Goal: Task Accomplishment & Management: Complete application form

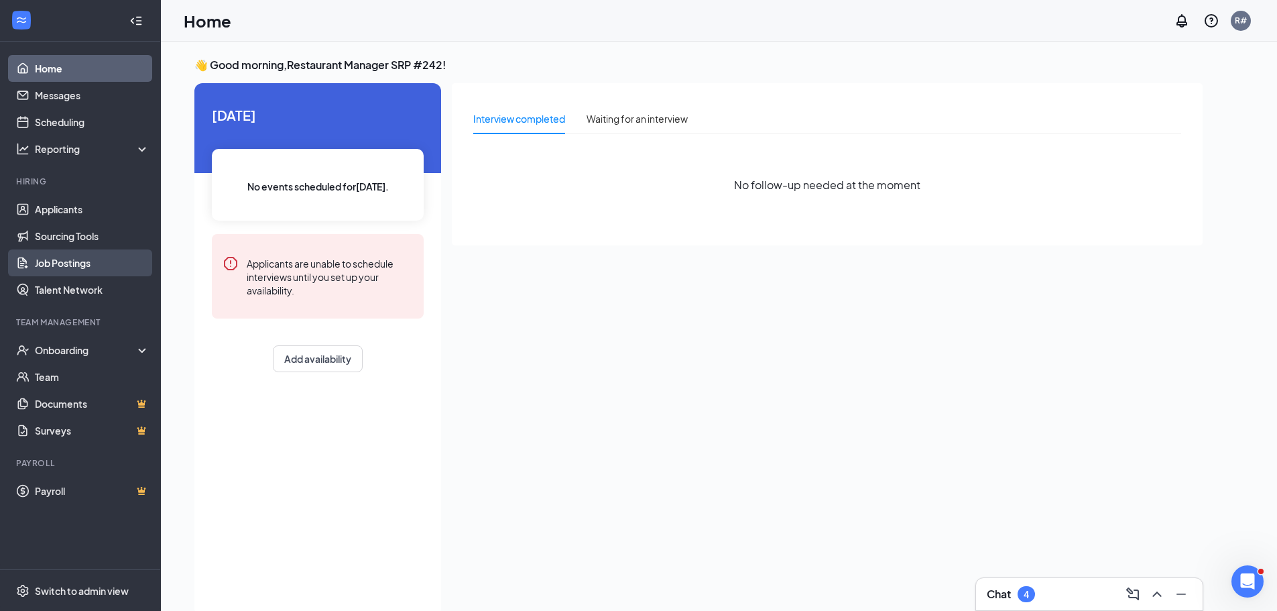
click at [54, 267] on link "Job Postings" at bounding box center [92, 262] width 115 height 27
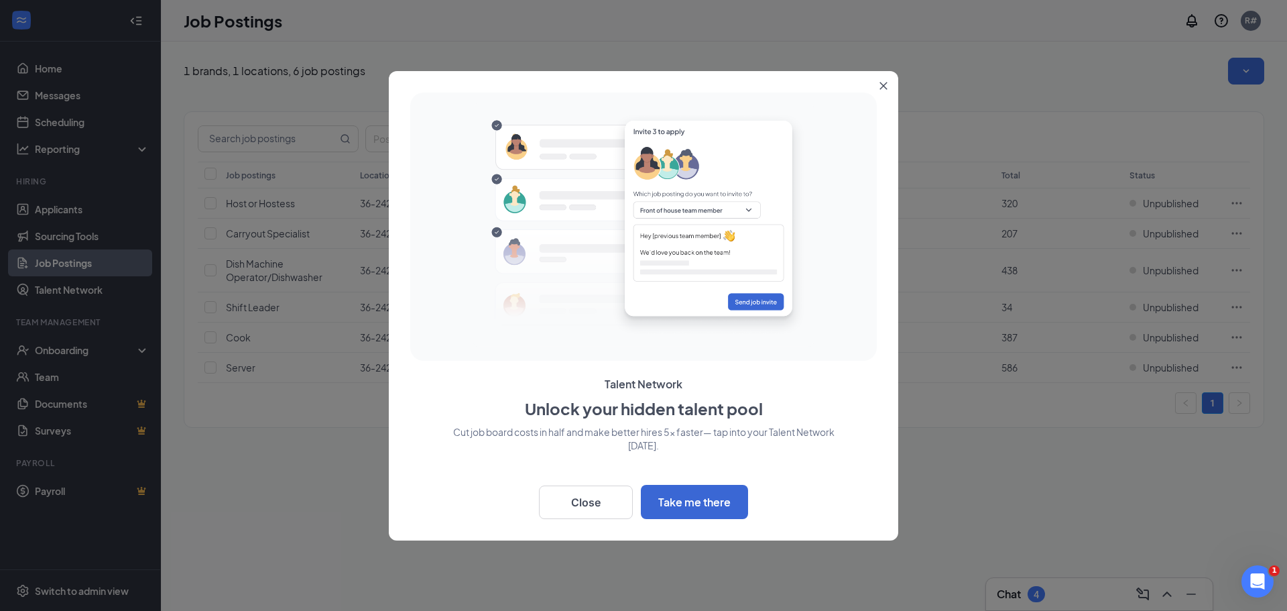
click at [883, 92] on button "Close" at bounding box center [886, 83] width 24 height 24
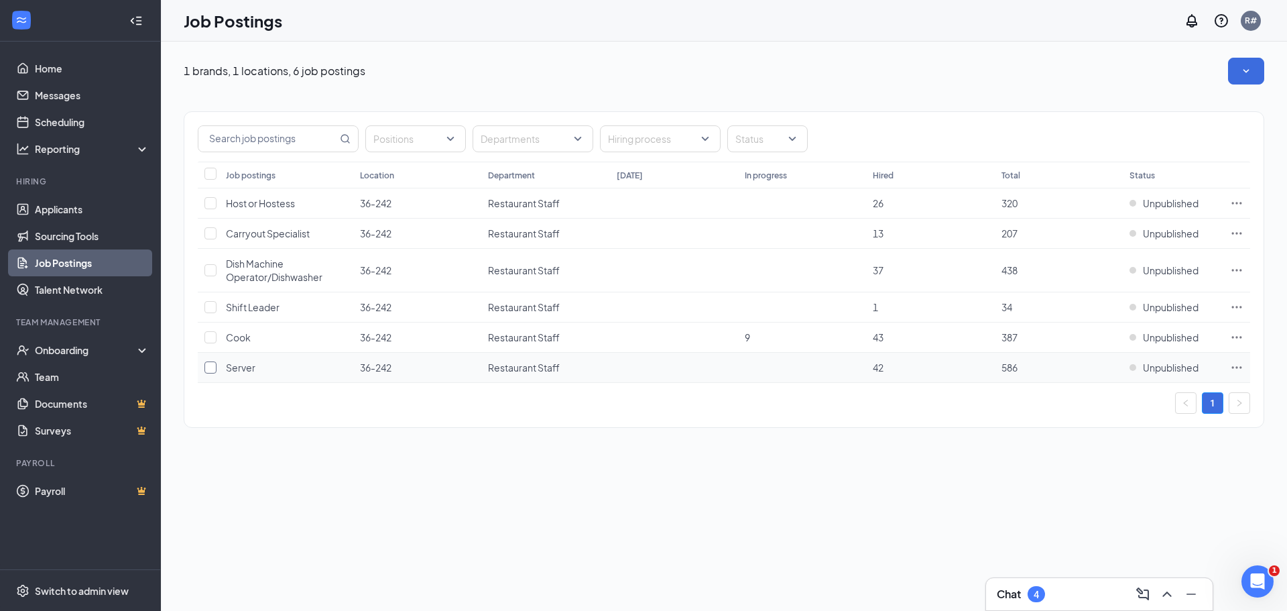
click at [208, 370] on input "checkbox" at bounding box center [210, 367] width 12 height 12
checkbox input "true"
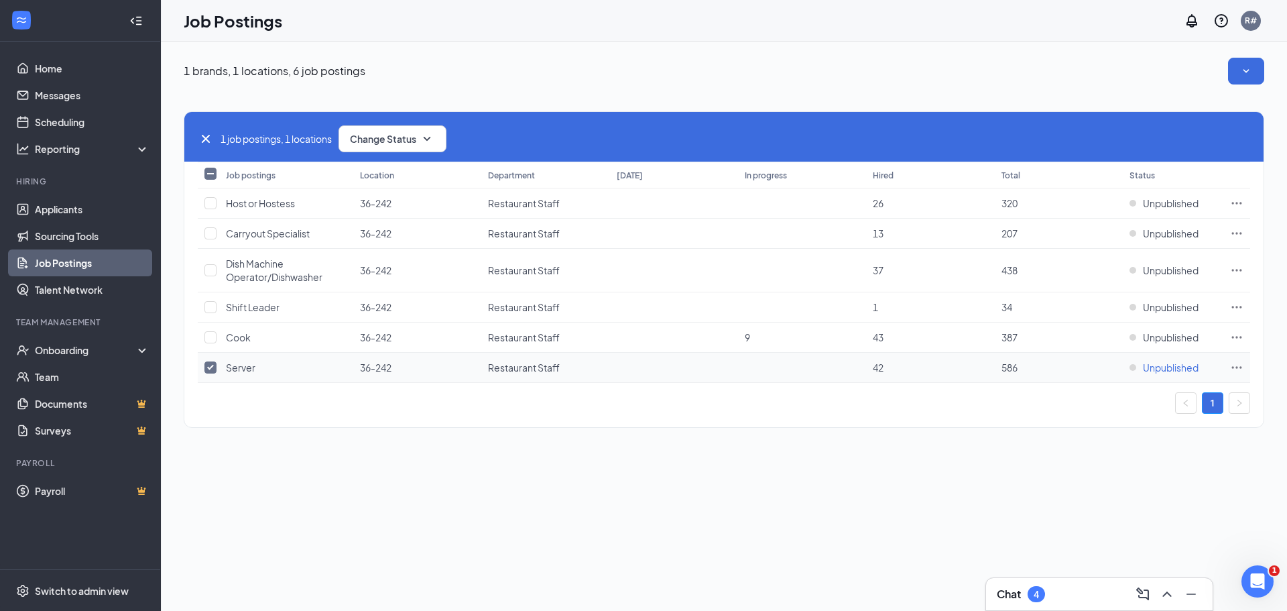
click at [1178, 372] on span "Unpublished" at bounding box center [1171, 367] width 56 height 13
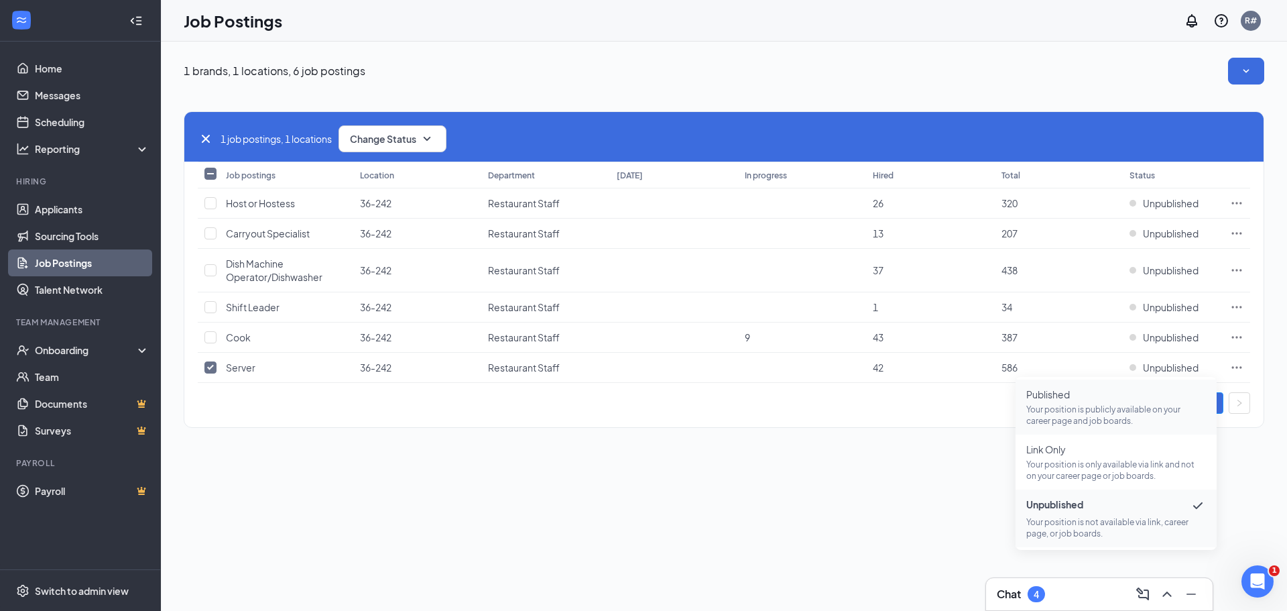
click at [1053, 405] on p "Your position is publicly available on your career page and job boards." at bounding box center [1116, 415] width 180 height 23
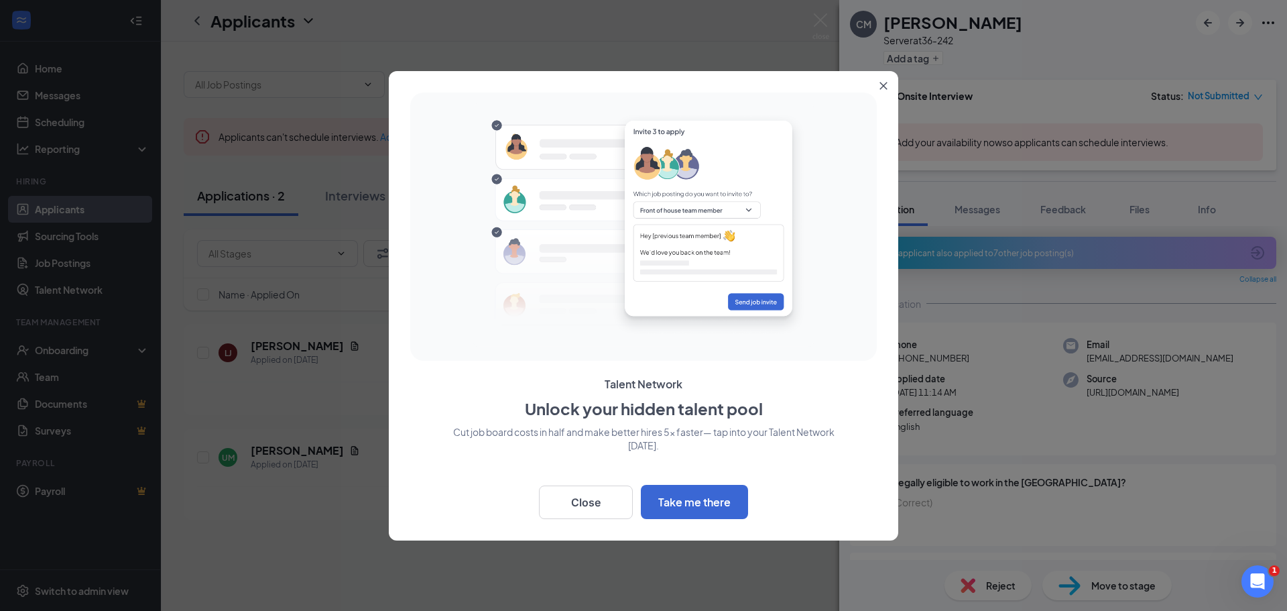
click at [881, 89] on icon "Close" at bounding box center [883, 86] width 8 height 8
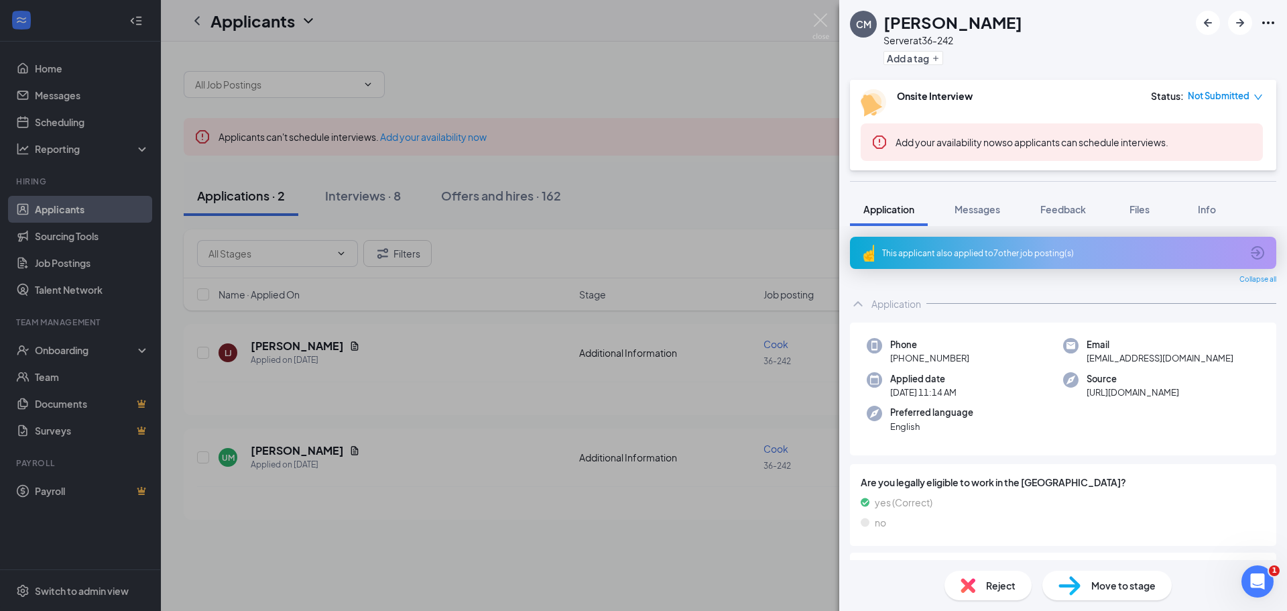
click at [1111, 587] on span "Move to stage" at bounding box center [1123, 585] width 64 height 15
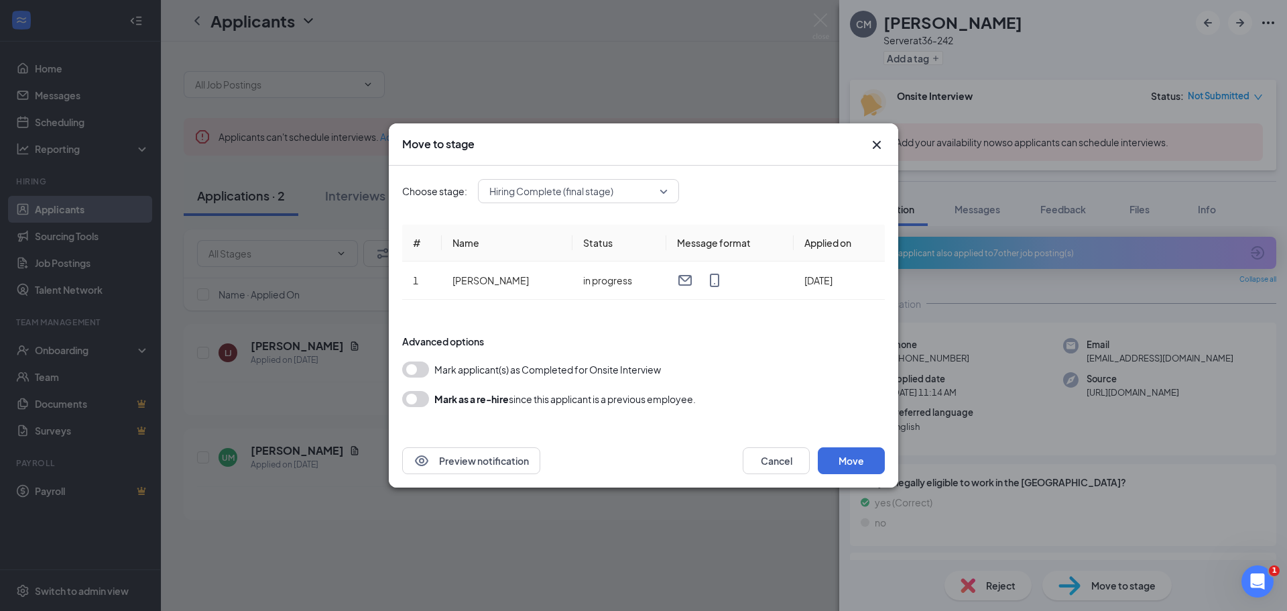
click at [412, 403] on button "button" at bounding box center [415, 399] width 27 height 16
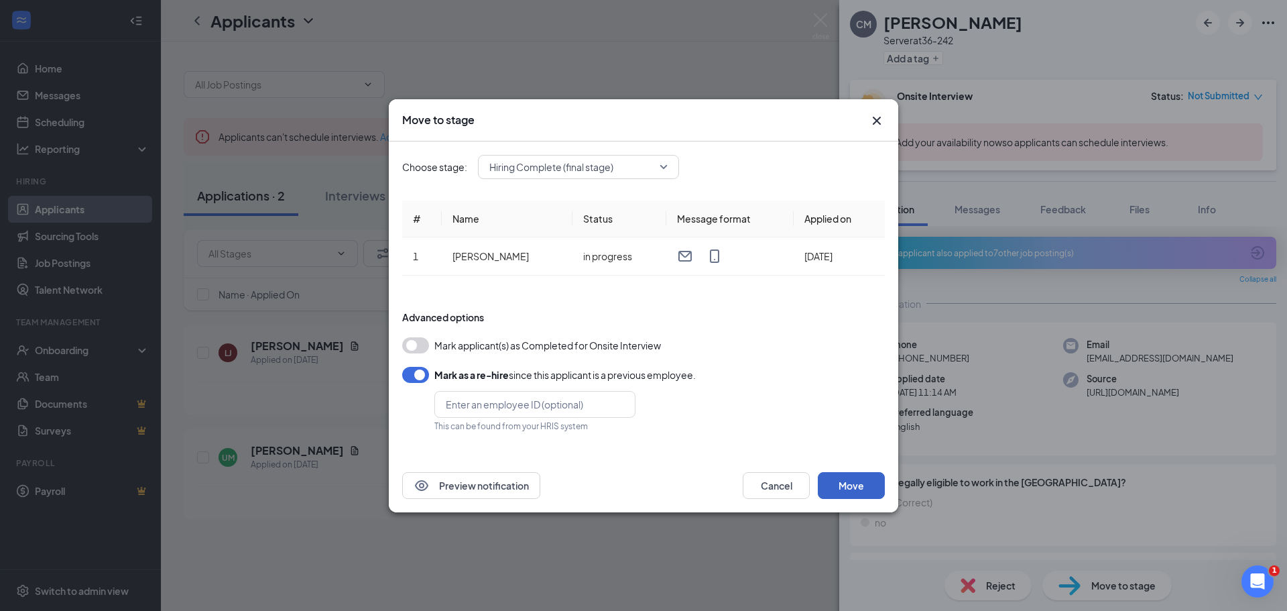
click at [849, 485] on button "Move" at bounding box center [851, 485] width 67 height 27
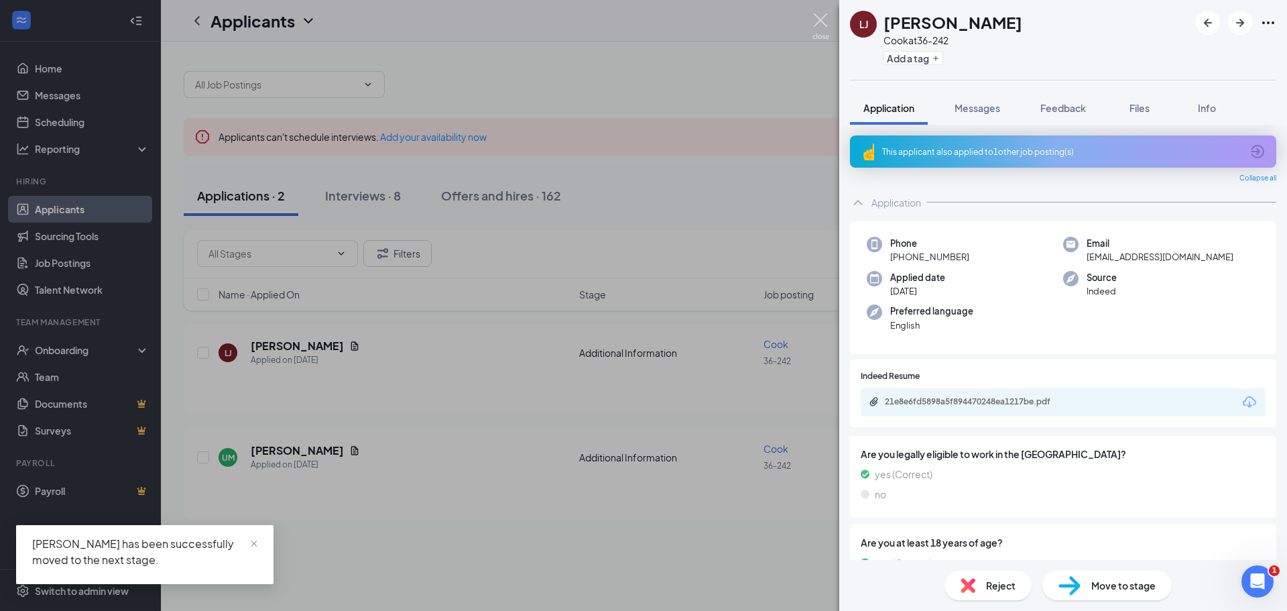
click at [814, 15] on img at bounding box center [820, 26] width 17 height 26
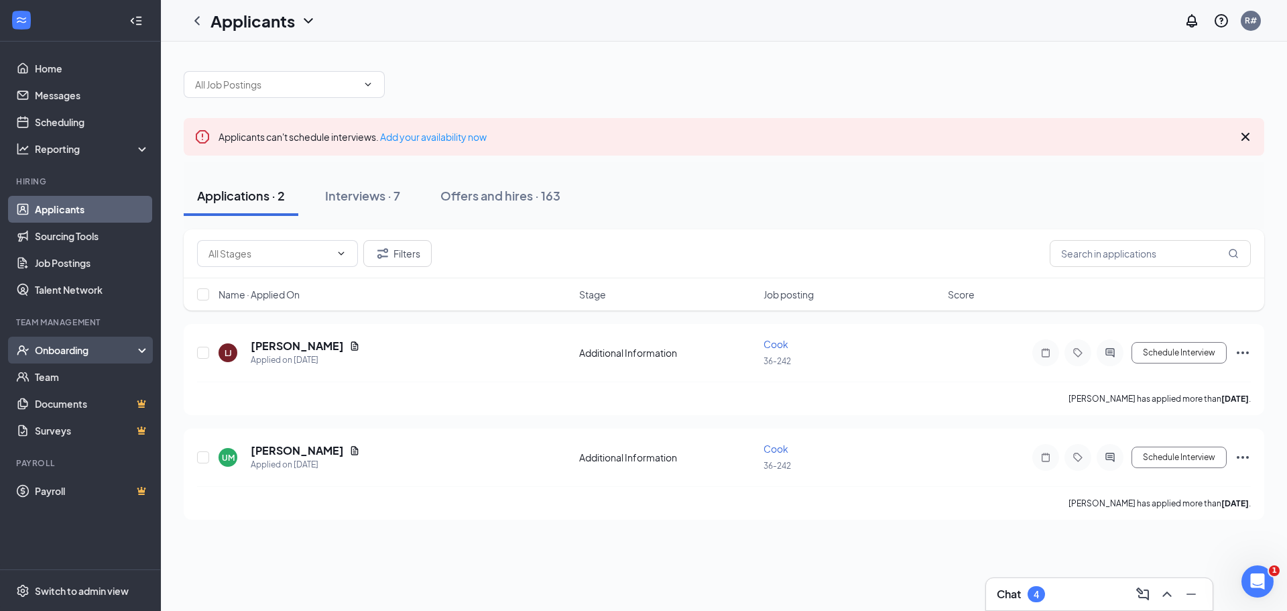
click at [53, 352] on div "Onboarding" at bounding box center [86, 349] width 103 height 13
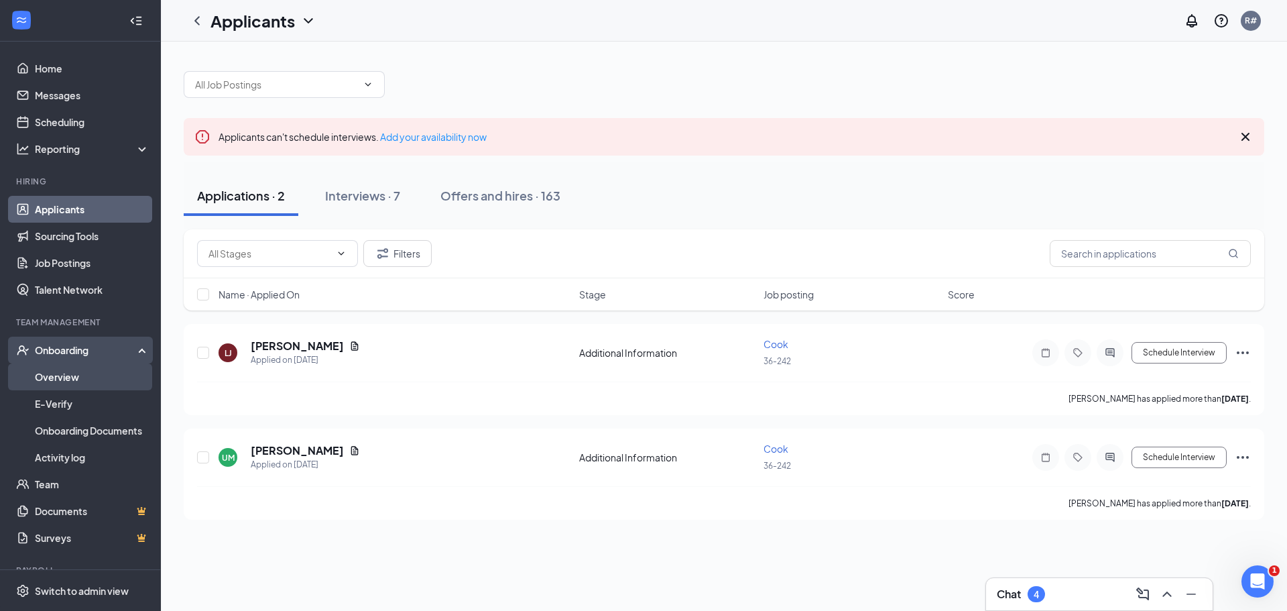
click at [60, 374] on link "Overview" at bounding box center [92, 376] width 115 height 27
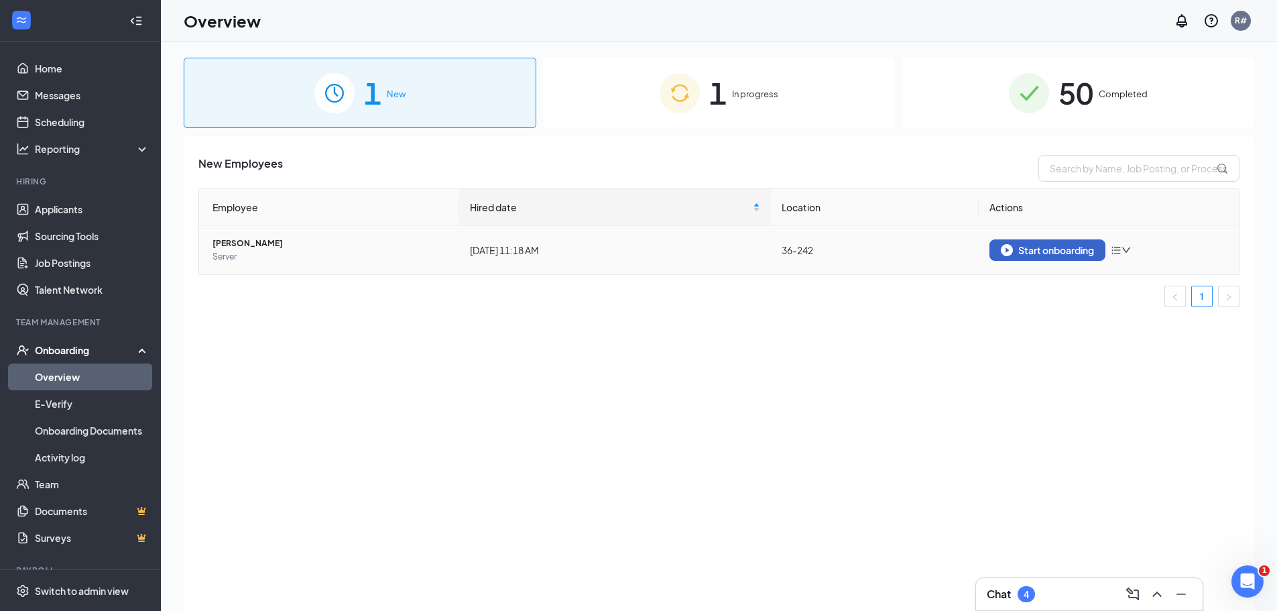
click at [1036, 253] on div "Start onboarding" at bounding box center [1047, 250] width 93 height 12
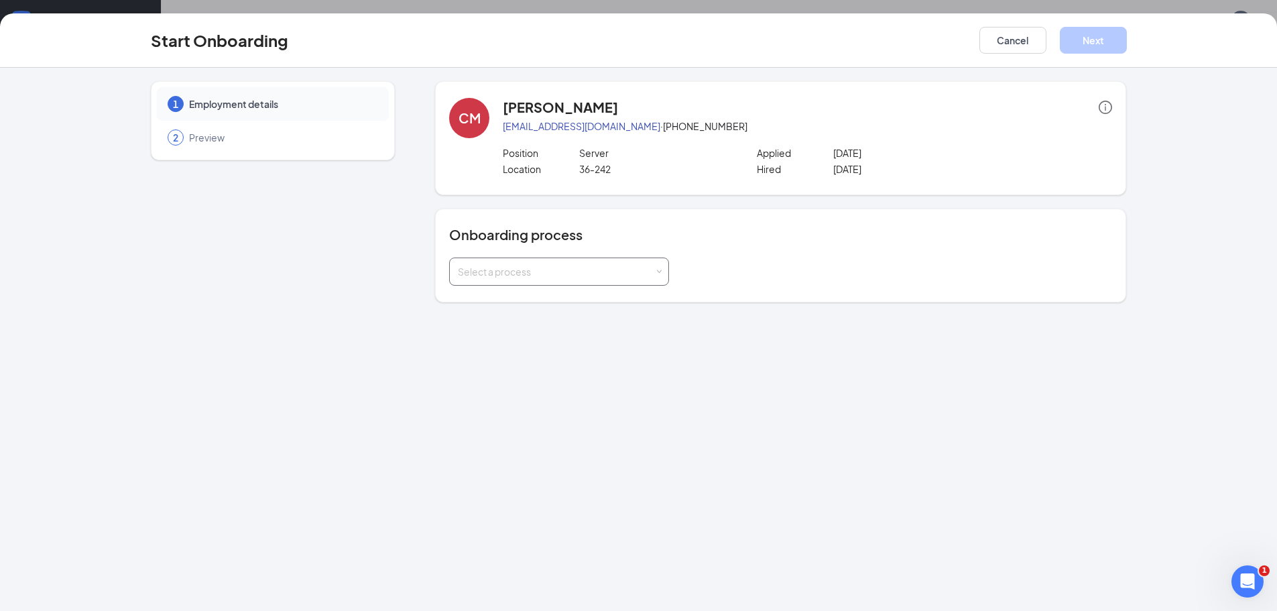
click at [554, 275] on div "Select a process" at bounding box center [556, 271] width 196 height 13
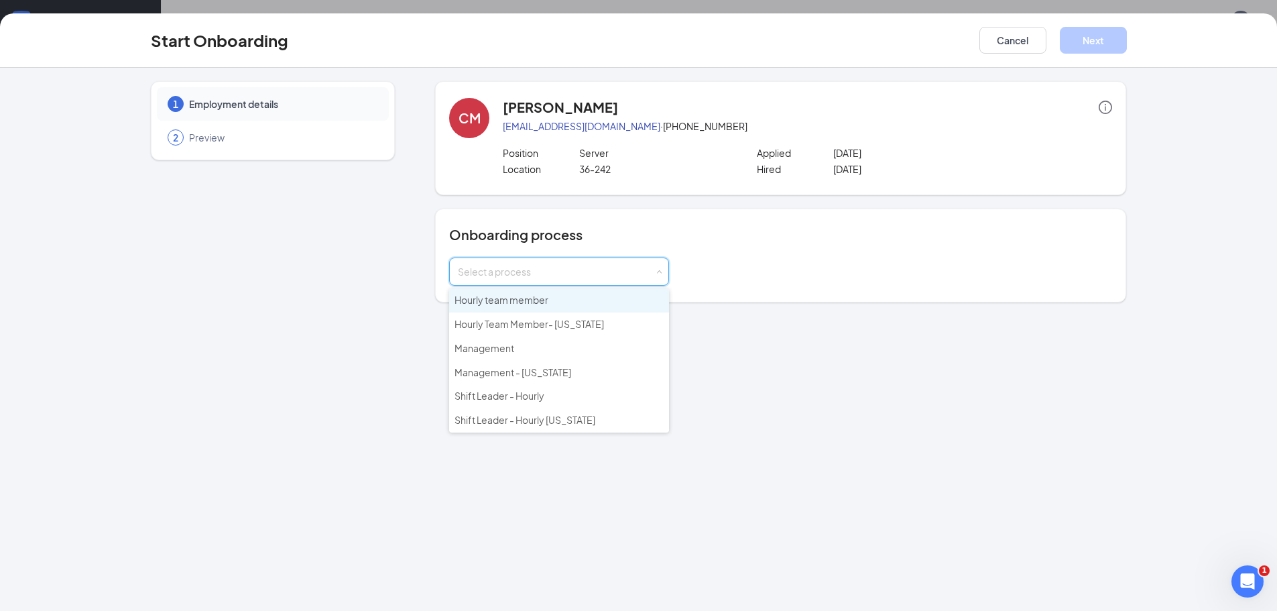
click at [554, 300] on li "Hourly team member" at bounding box center [559, 300] width 220 height 24
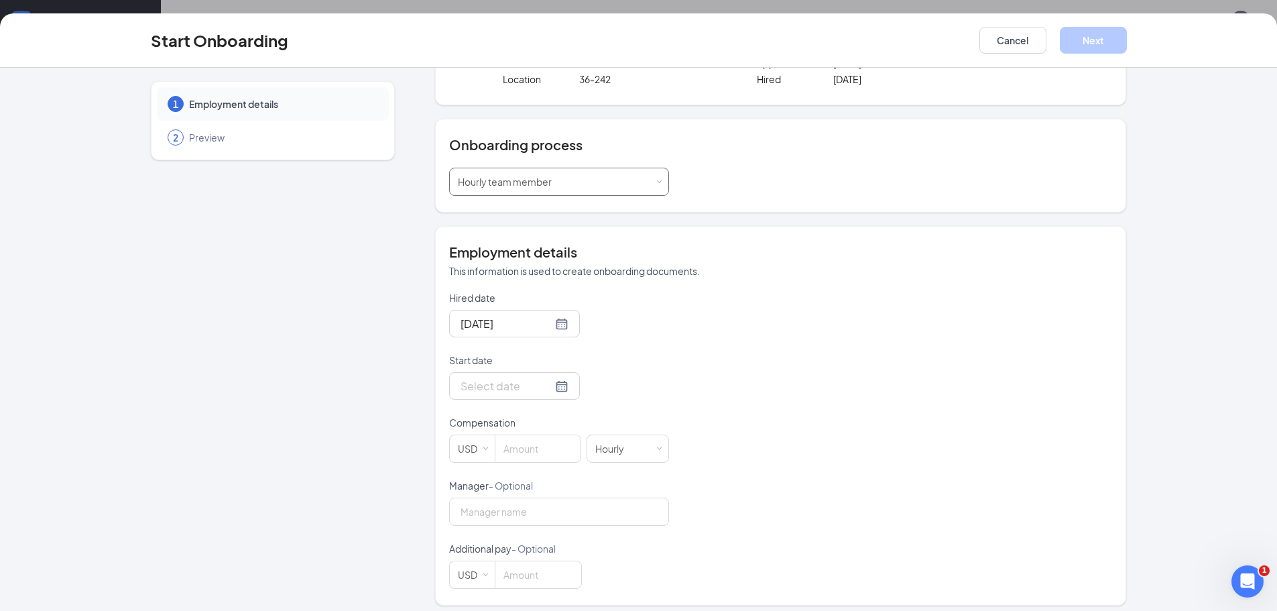
scroll to position [98, 0]
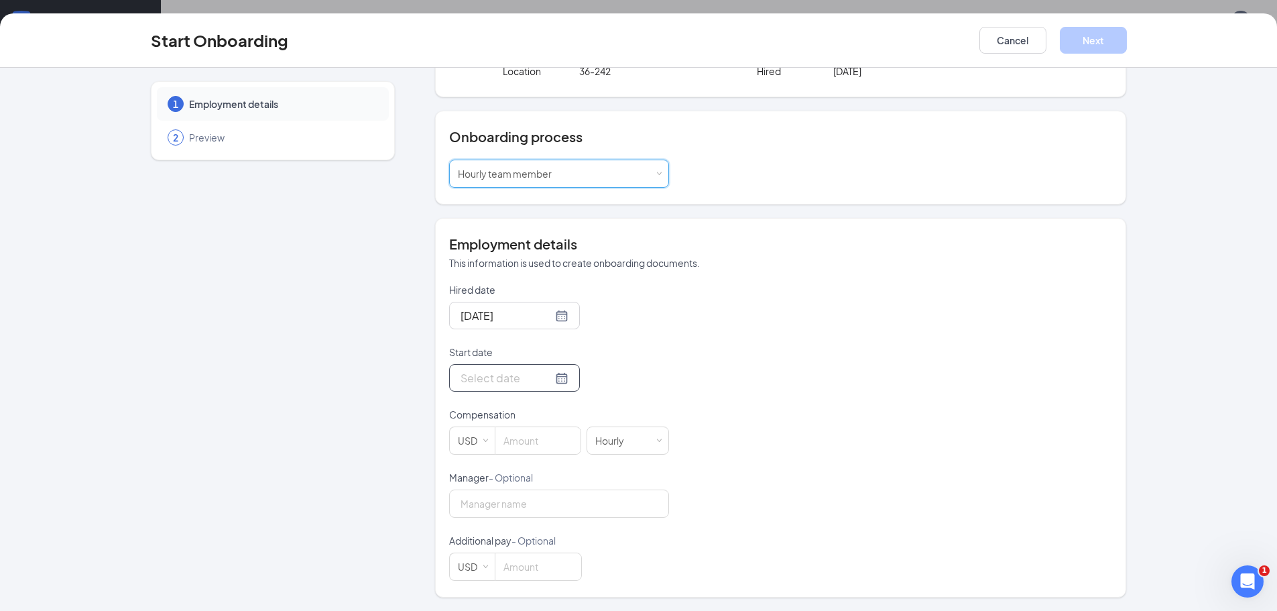
click at [541, 378] on div at bounding box center [514, 377] width 108 height 17
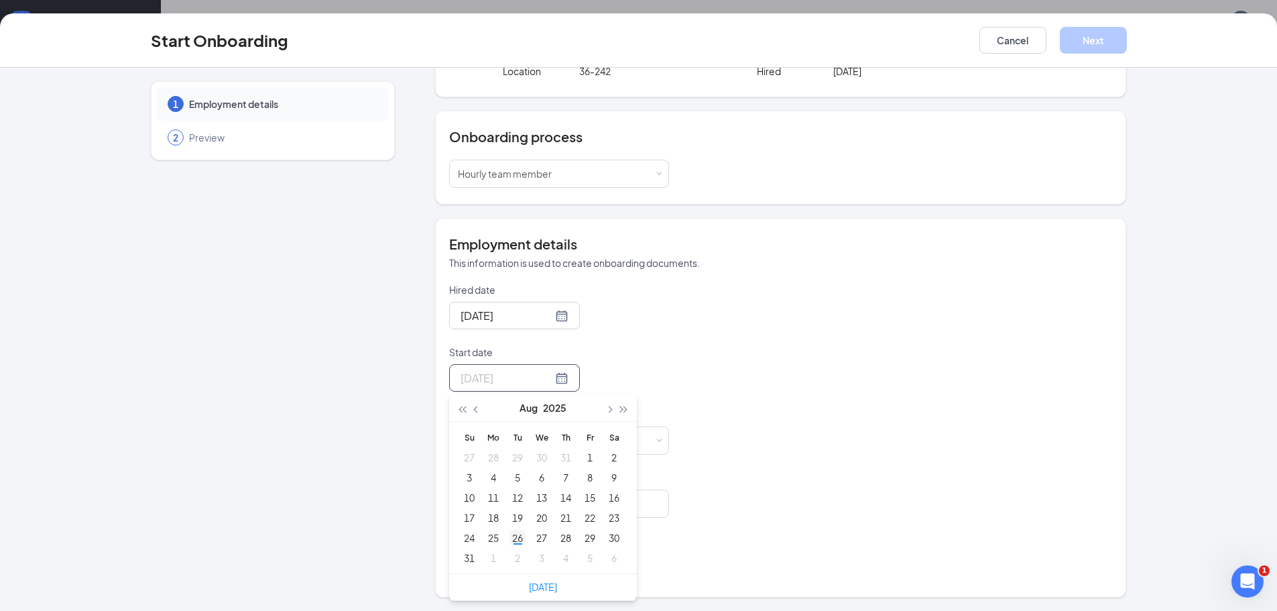
type input "[DATE]"
click at [511, 540] on div "26" at bounding box center [517, 538] width 16 height 16
click at [519, 438] on input at bounding box center [537, 440] width 85 height 27
type input "9.98"
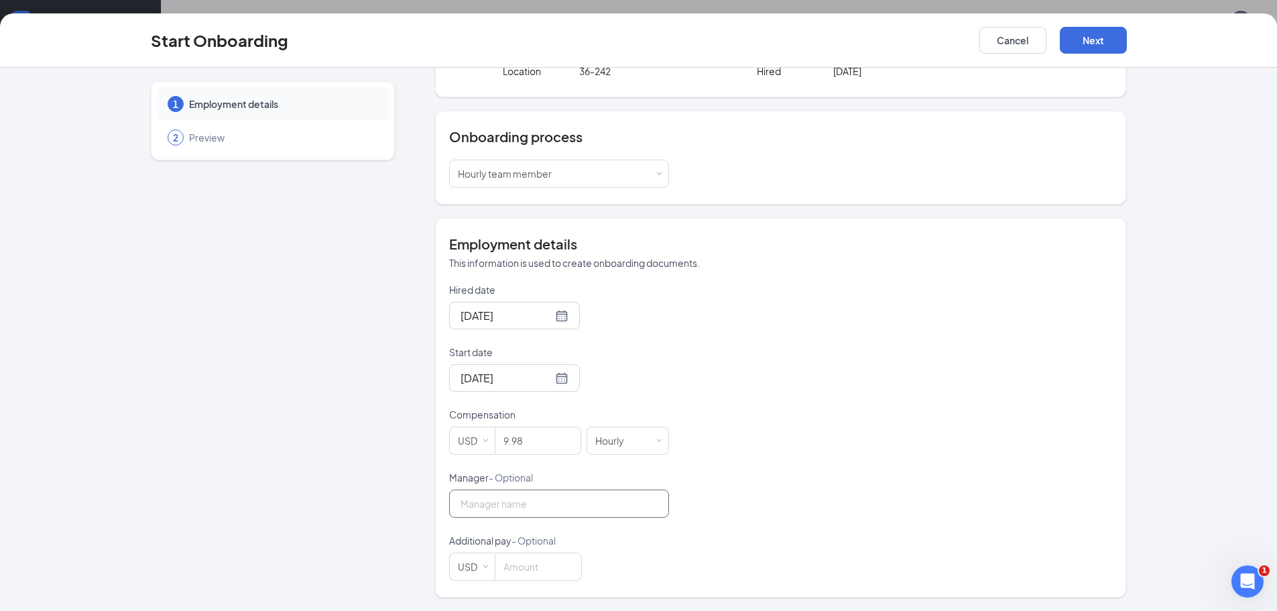
click at [504, 514] on input "Manager - Optional" at bounding box center [559, 503] width 220 height 28
type input "[PERSON_NAME]"
click at [756, 524] on div "Hired date Aug 26, 2025 Start date Aug 26, 2025 Aug 2025 Su Mo Tu We Th Fr Sa 2…" at bounding box center [780, 432] width 663 height 298
click at [1098, 44] on button "Next" at bounding box center [1093, 40] width 67 height 27
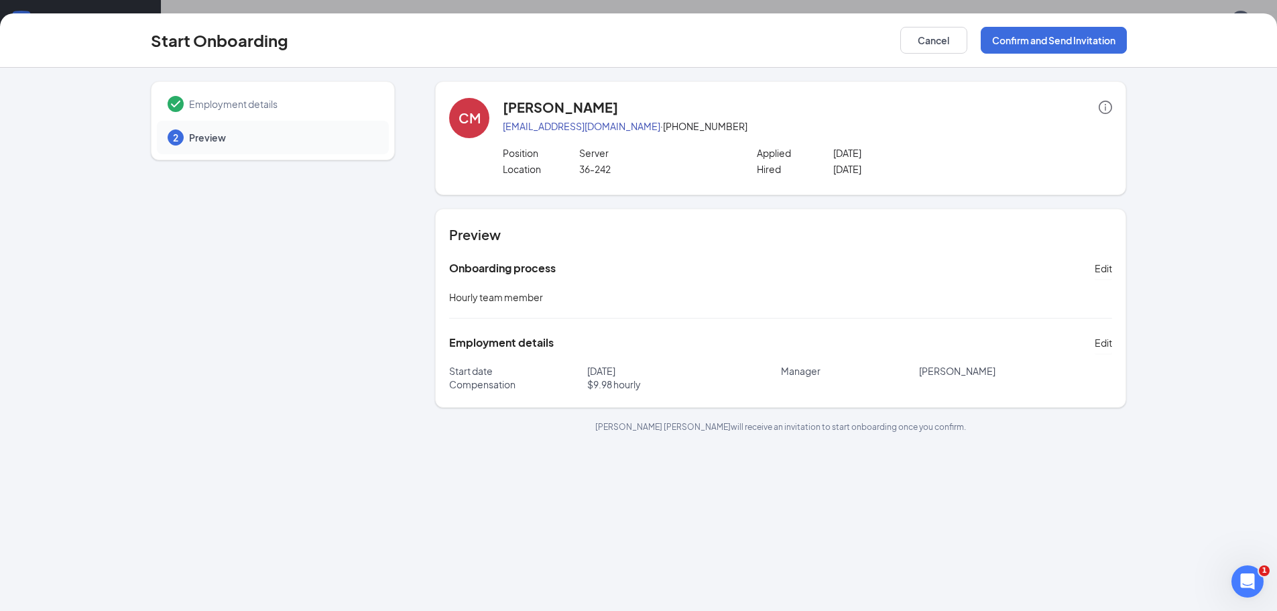
scroll to position [0, 0]
click at [1034, 41] on button "Confirm and Send Invitation" at bounding box center [1054, 40] width 146 height 27
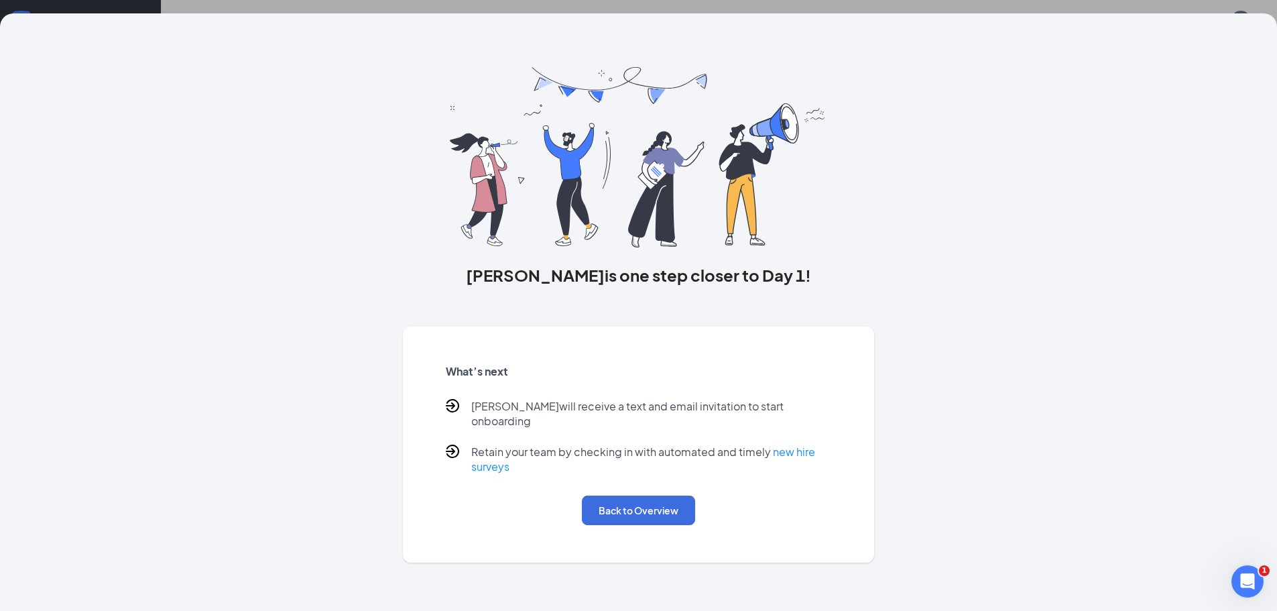
click at [365, 145] on div "Cedric is one step closer to Day 1! What’s next Cedric will receive a text and …" at bounding box center [639, 287] width 1030 height 549
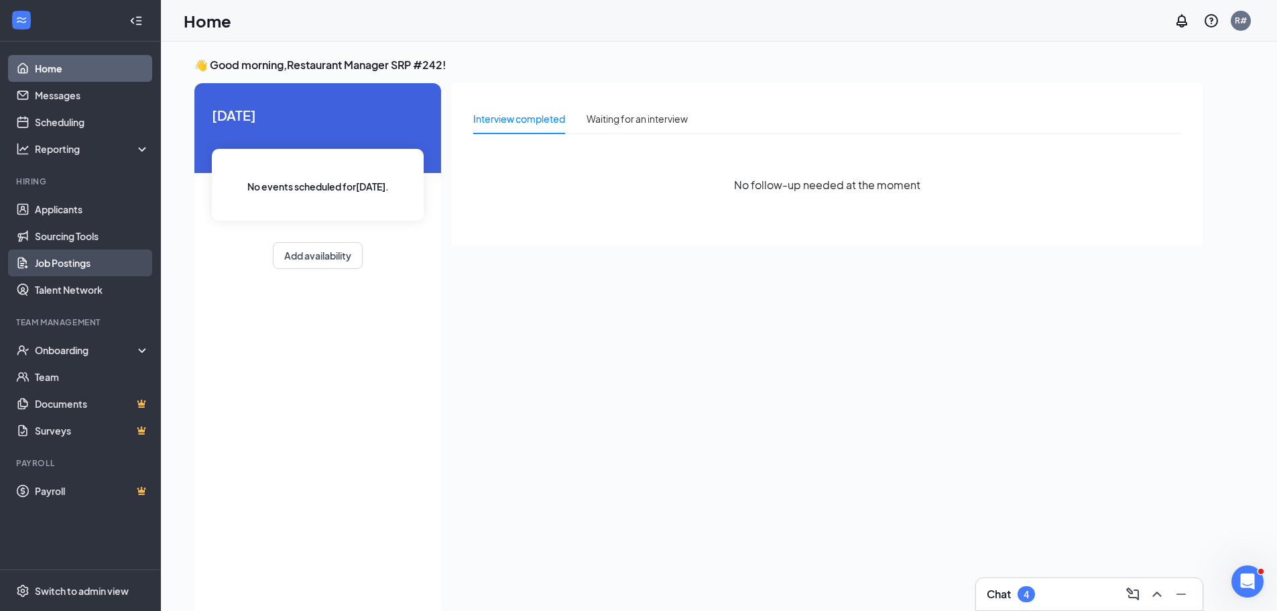
click at [61, 265] on link "Job Postings" at bounding box center [92, 262] width 115 height 27
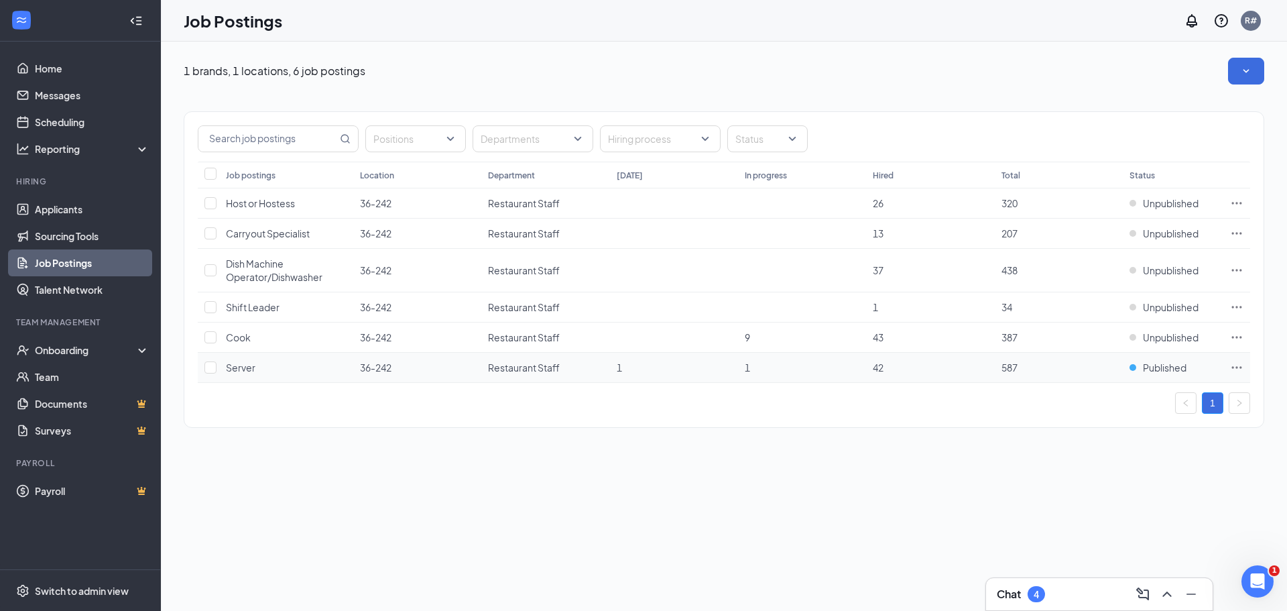
click at [1235, 370] on icon "Ellipses" at bounding box center [1236, 367] width 13 height 13
click at [1149, 370] on span "Published" at bounding box center [1165, 367] width 44 height 13
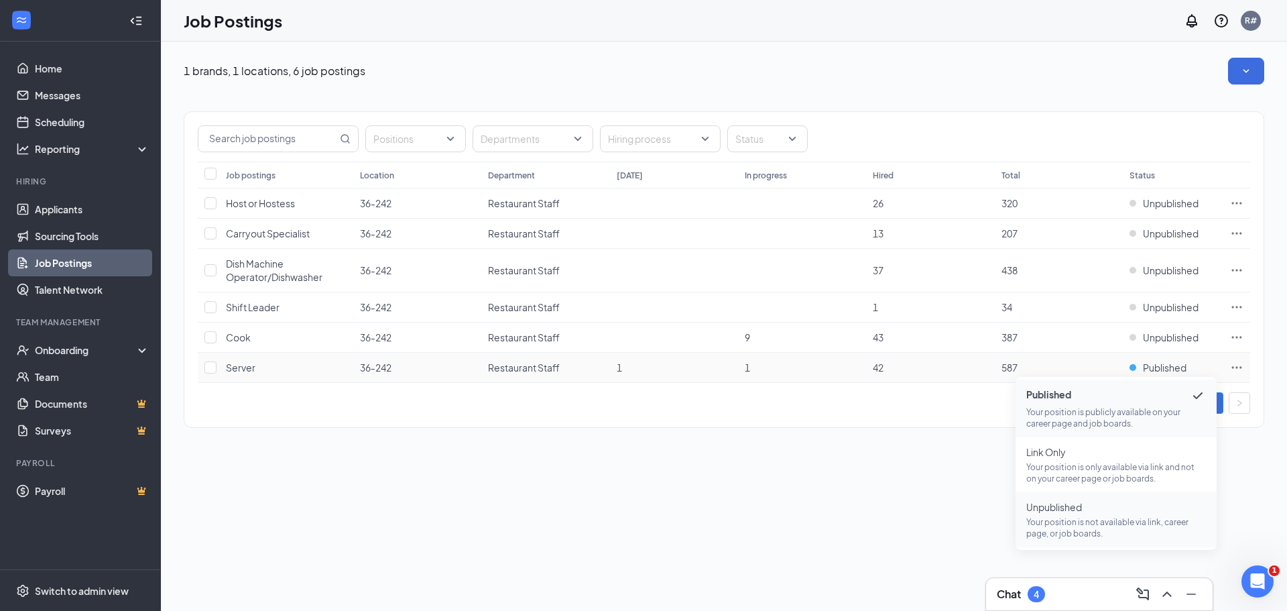
click at [1080, 513] on span "Unpublished Your position is not available via link, career page, or job boards." at bounding box center [1116, 519] width 180 height 39
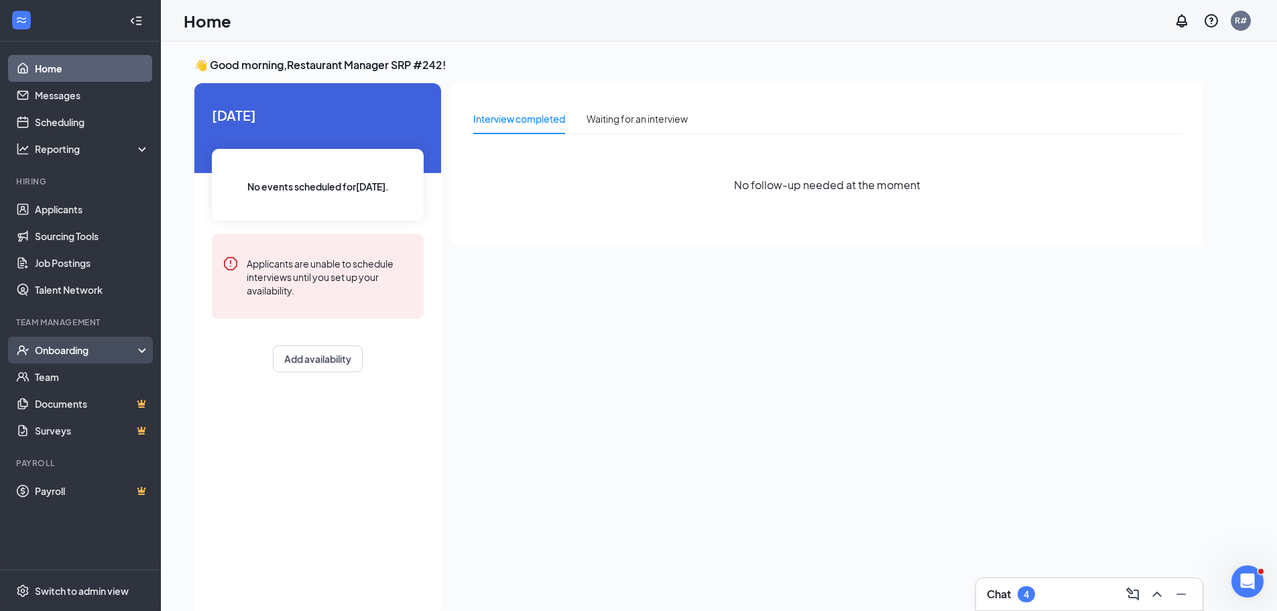
click at [46, 350] on div "Onboarding" at bounding box center [86, 349] width 103 height 13
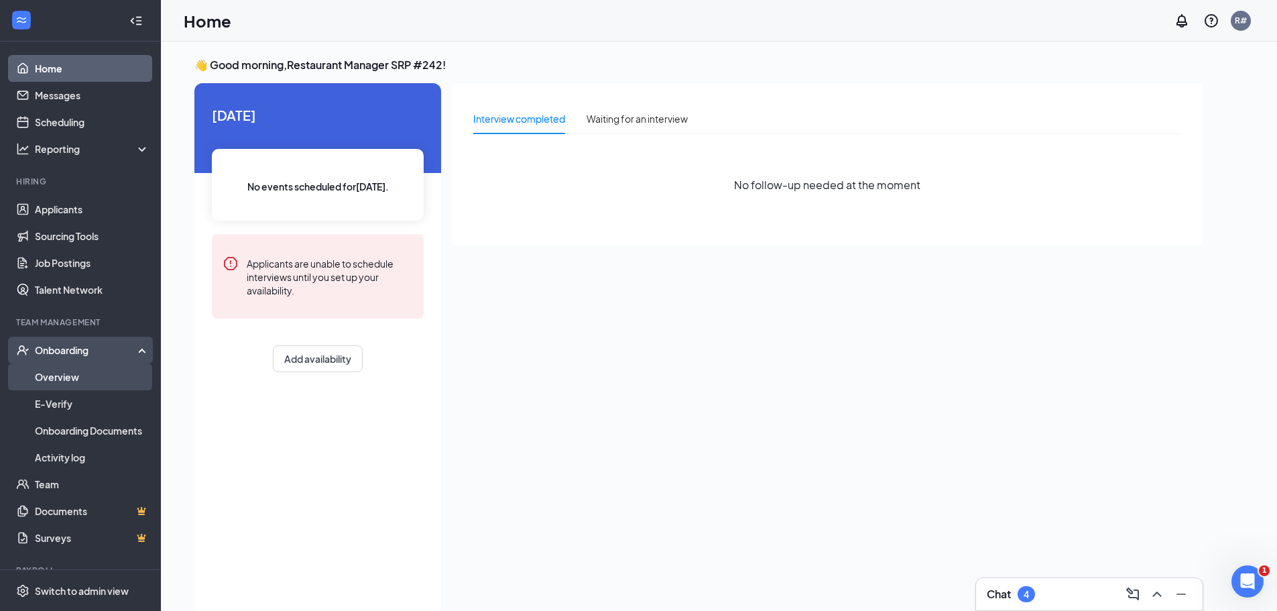
click at [51, 379] on link "Overview" at bounding box center [92, 376] width 115 height 27
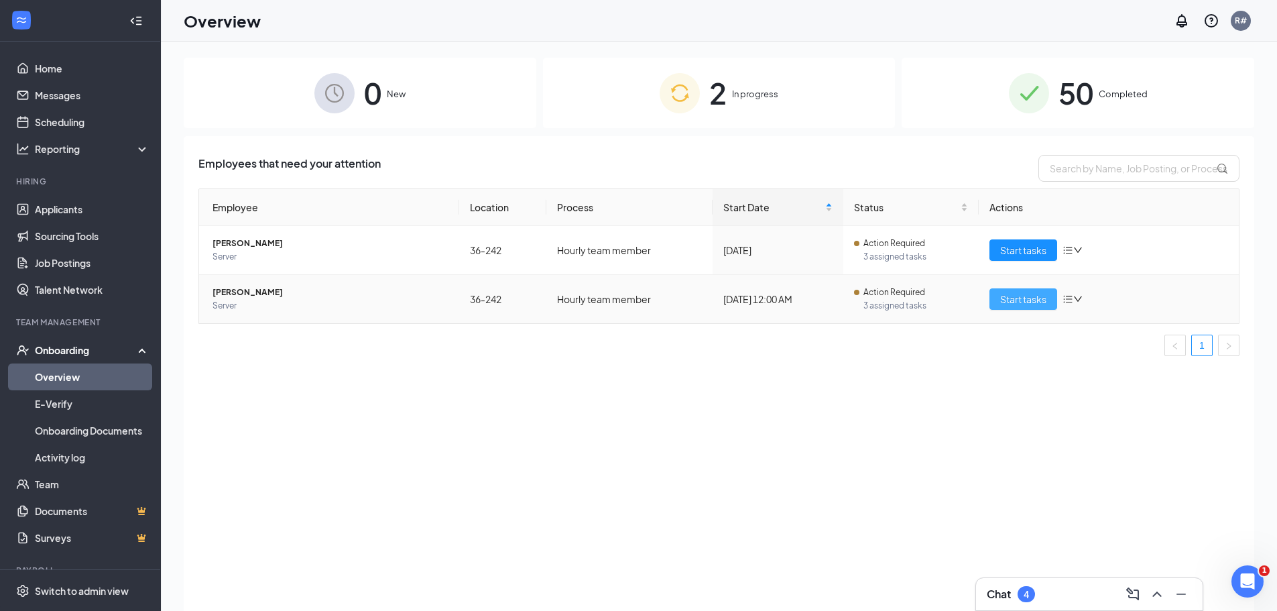
click at [1021, 288] on button "Start tasks" at bounding box center [1023, 298] width 68 height 21
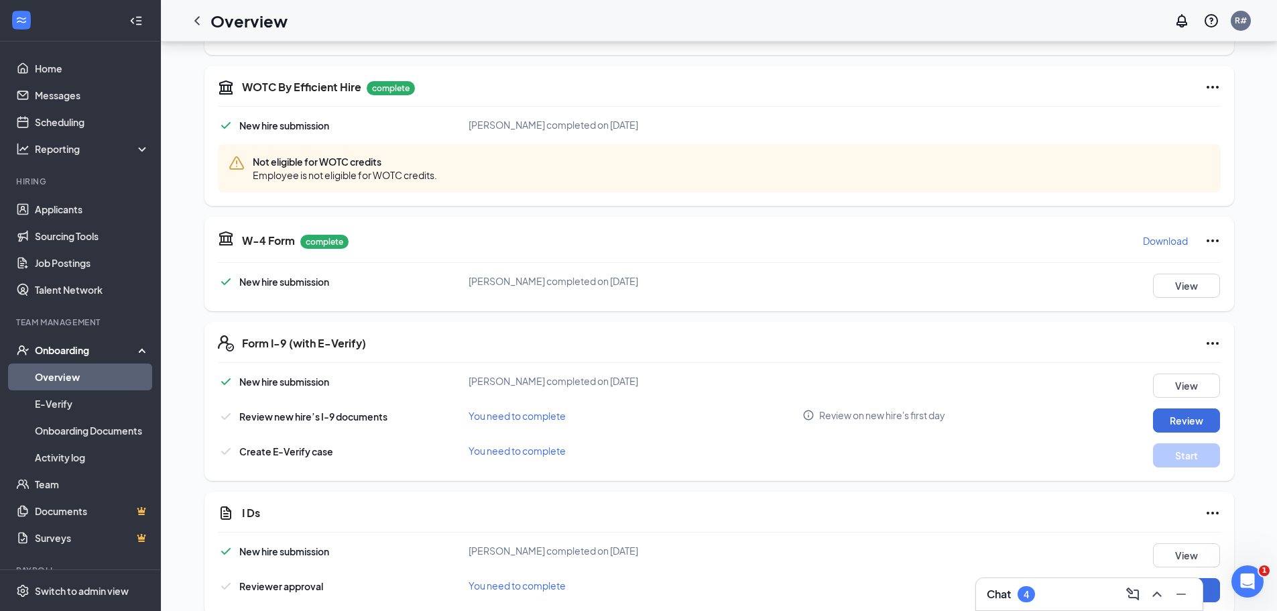
scroll to position [402, 0]
click at [1179, 427] on button "Review" at bounding box center [1186, 418] width 67 height 24
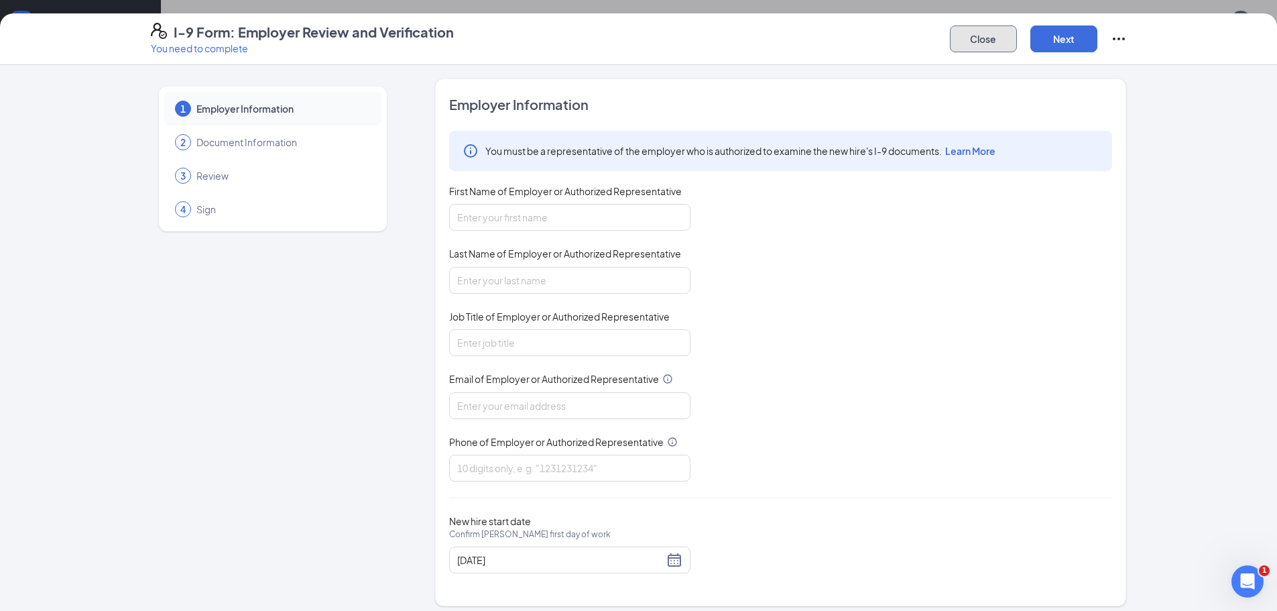
click at [988, 40] on button "Close" at bounding box center [983, 38] width 67 height 27
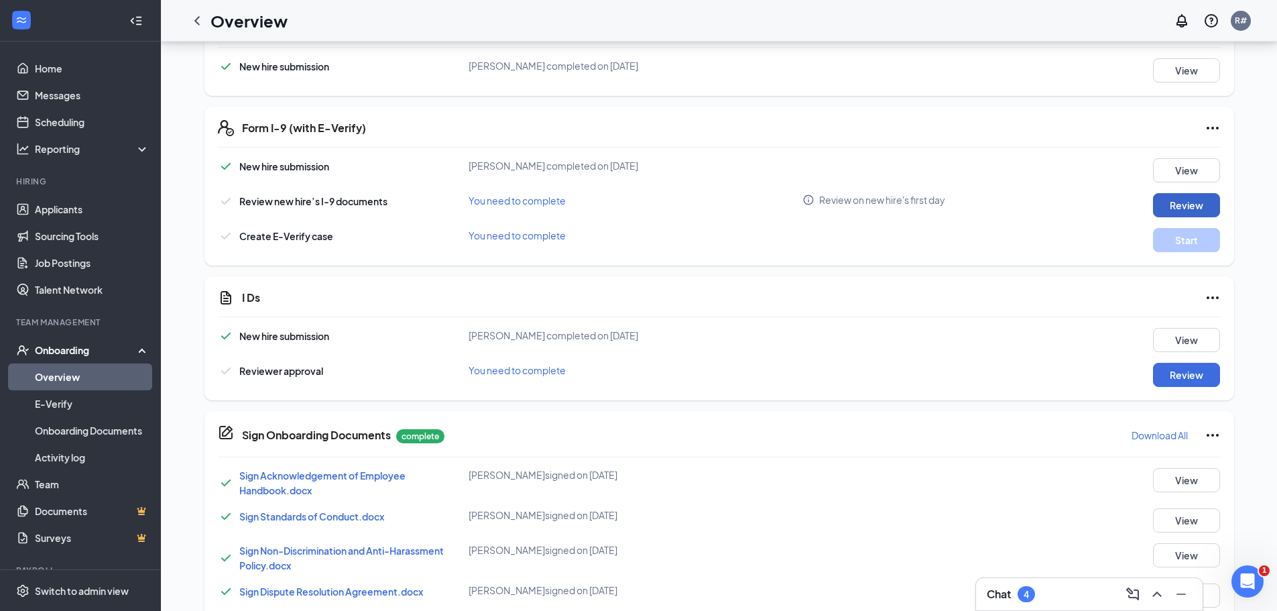
scroll to position [746, 0]
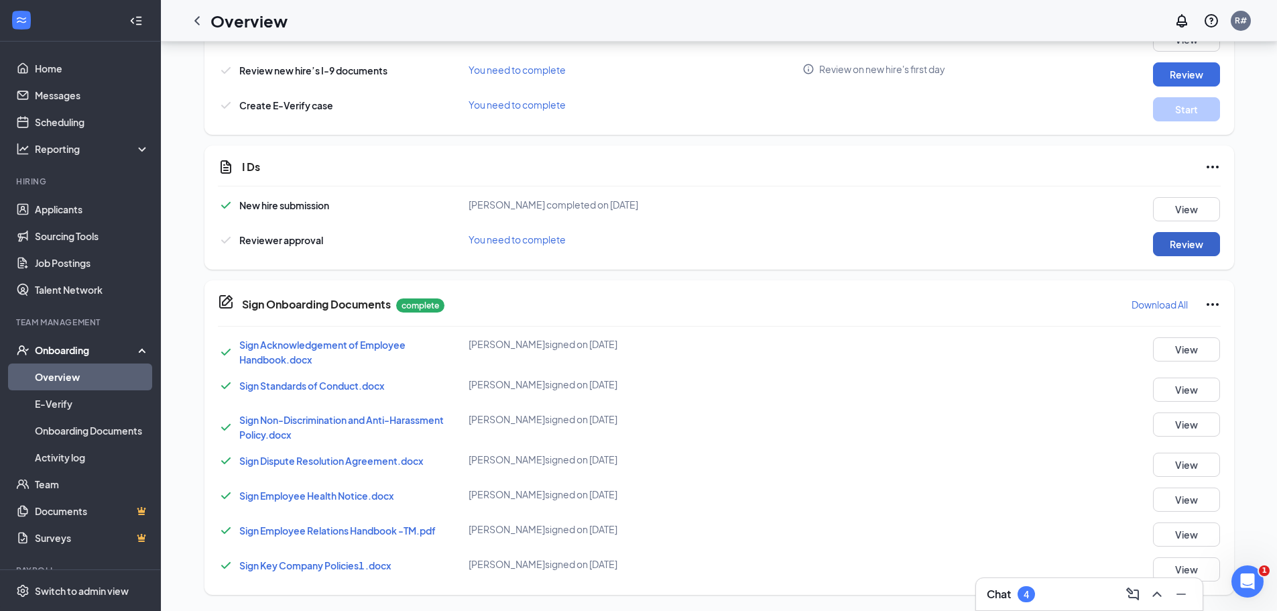
click at [1186, 243] on button "Review" at bounding box center [1186, 244] width 67 height 24
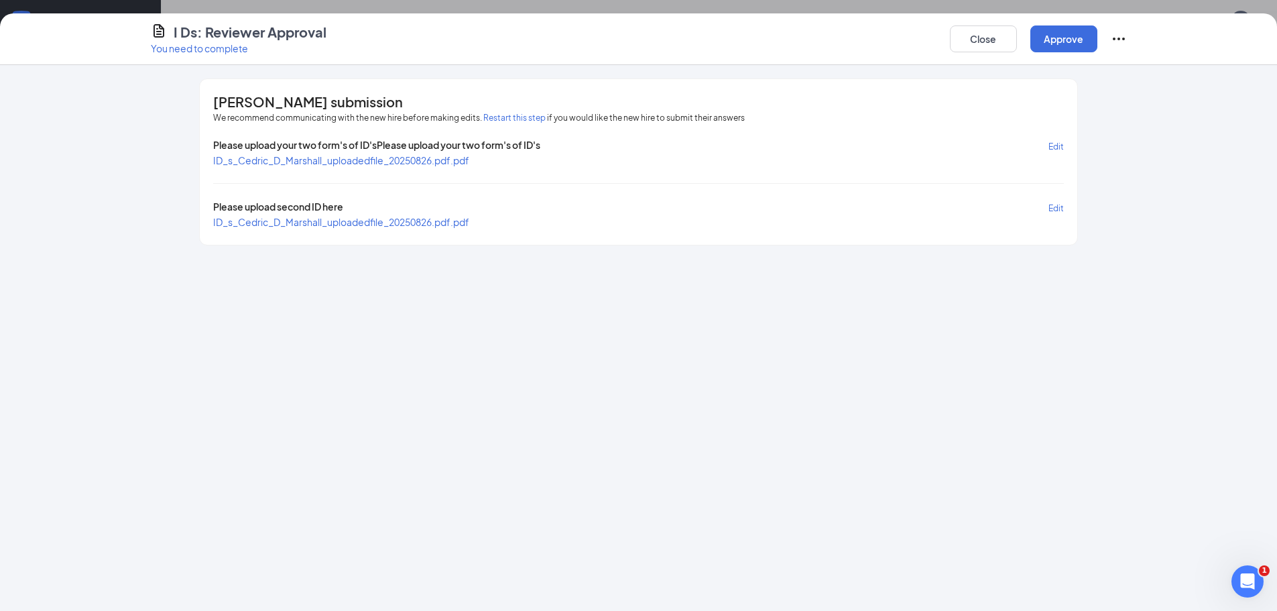
click at [410, 163] on span "ID_s_Cedric_D_Marshall_uploadedfile_20250826.pdf.pdf" at bounding box center [341, 160] width 256 height 12
click at [365, 222] on span "ID_s_Cedric_D_Marshall_uploadedfile_20250826.pdf.pdf" at bounding box center [341, 222] width 256 height 12
click at [1072, 43] on button "Approve" at bounding box center [1063, 38] width 67 height 27
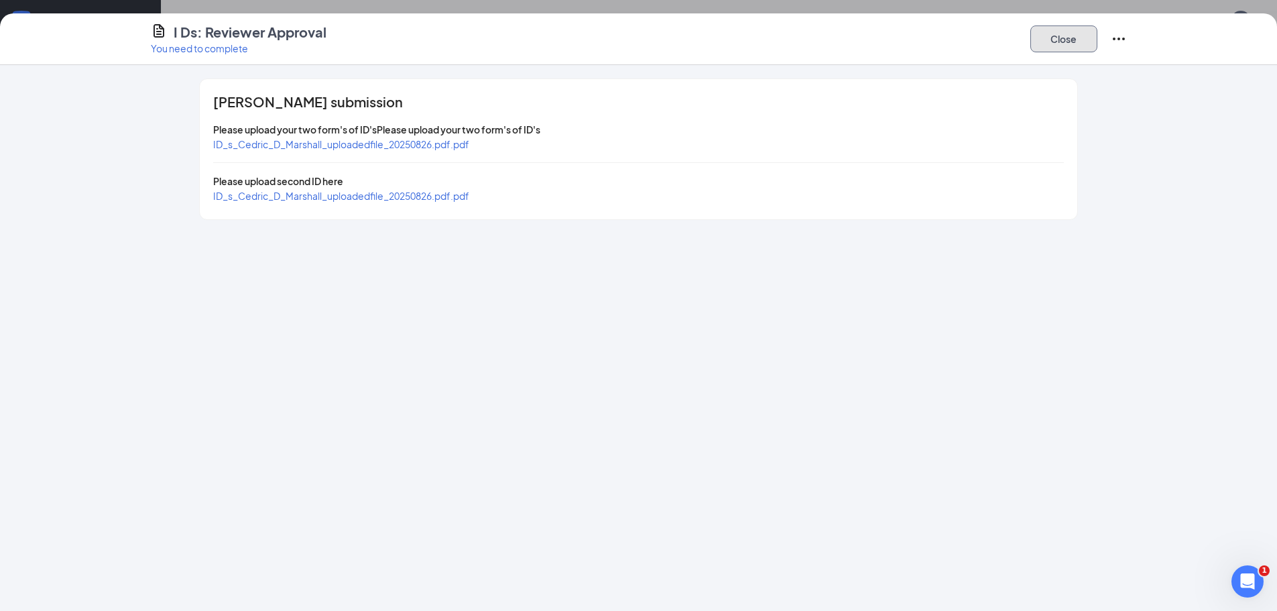
click at [1090, 32] on button "Close" at bounding box center [1063, 38] width 67 height 27
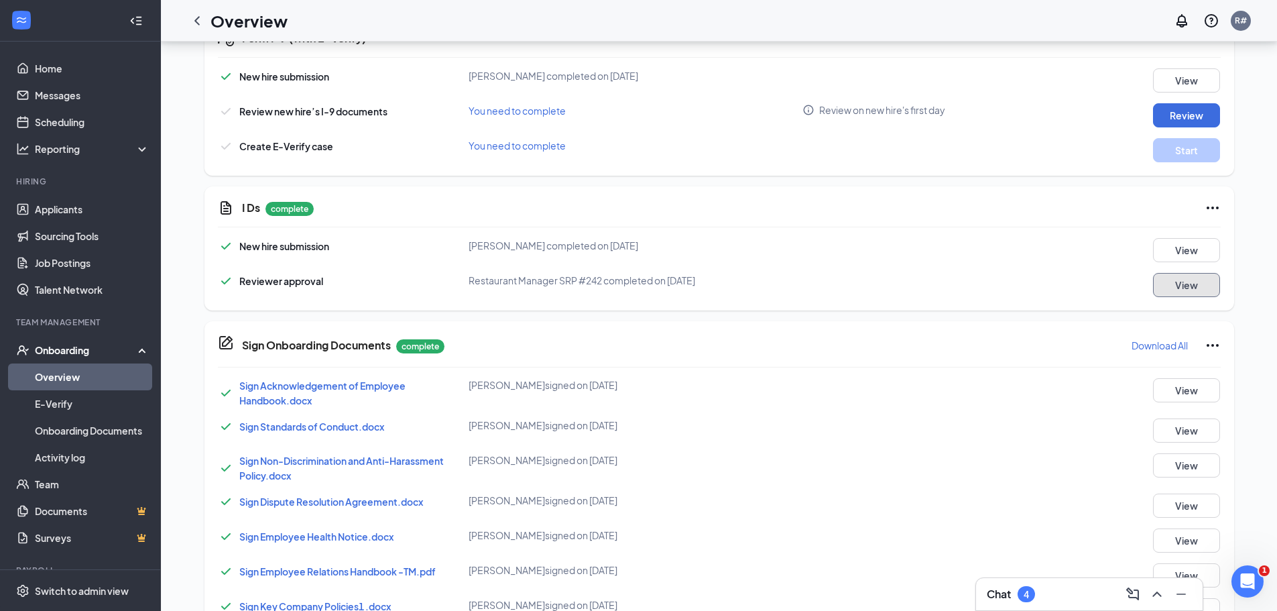
scroll to position [545, 0]
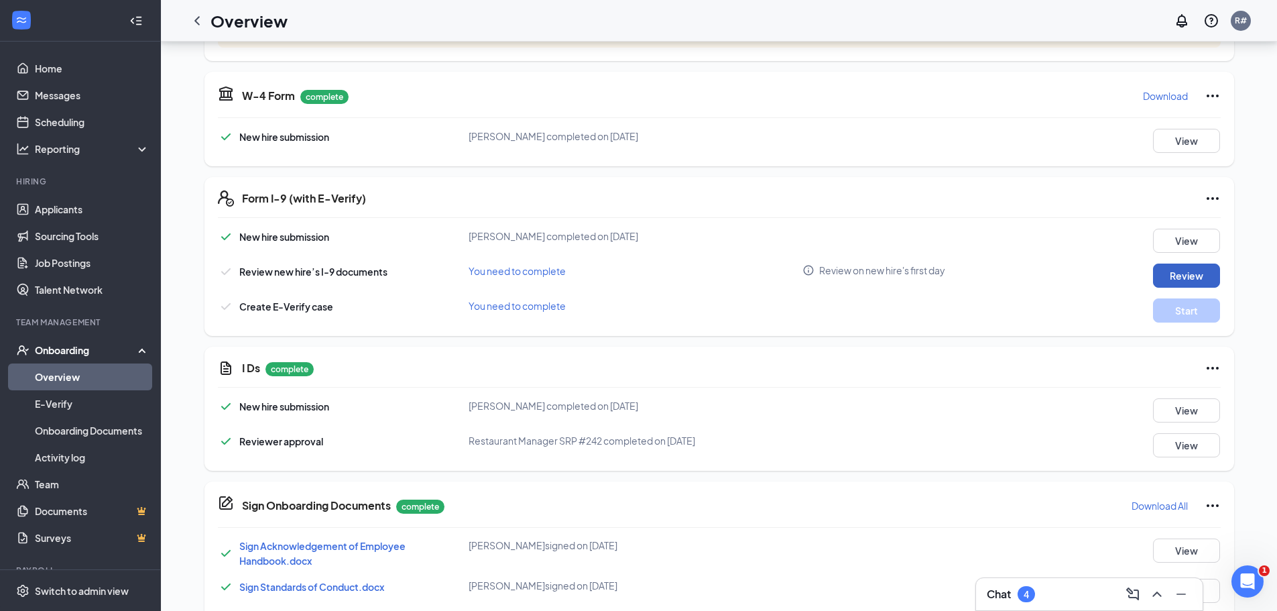
click at [1191, 276] on button "Review" at bounding box center [1186, 275] width 67 height 24
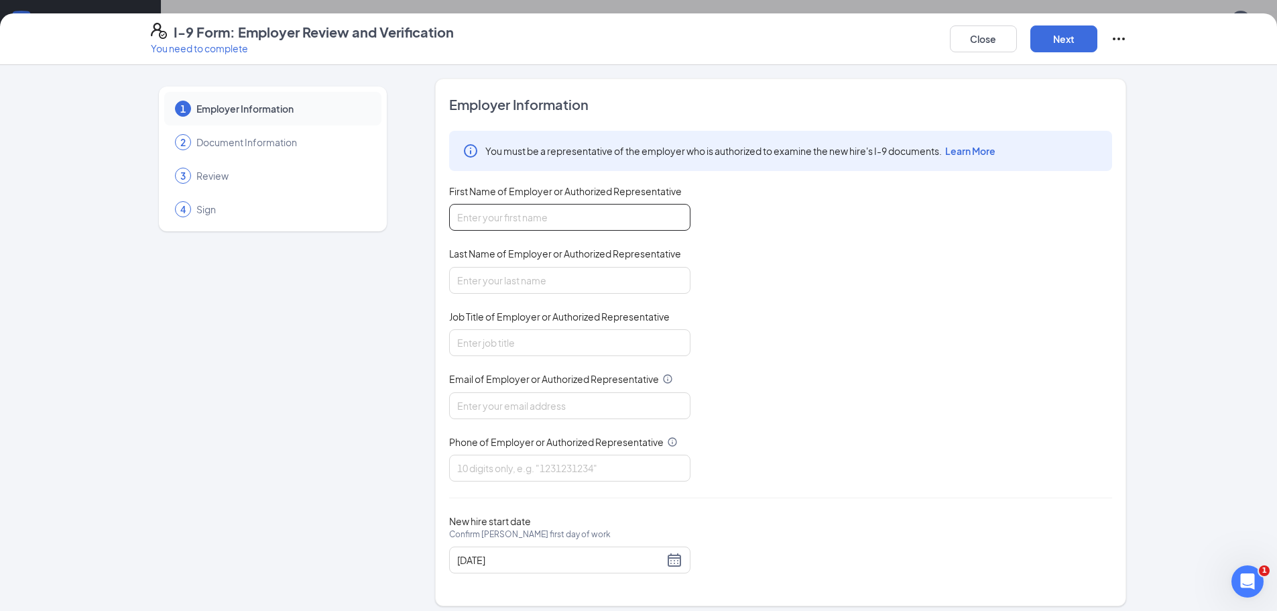
click at [546, 204] on input "First Name of Employer or Authorized Representative" at bounding box center [569, 217] width 241 height 27
type input "[PERSON_NAME]"
type input "[EMAIL_ADDRESS][DOMAIN_NAME]"
type input "3053908650"
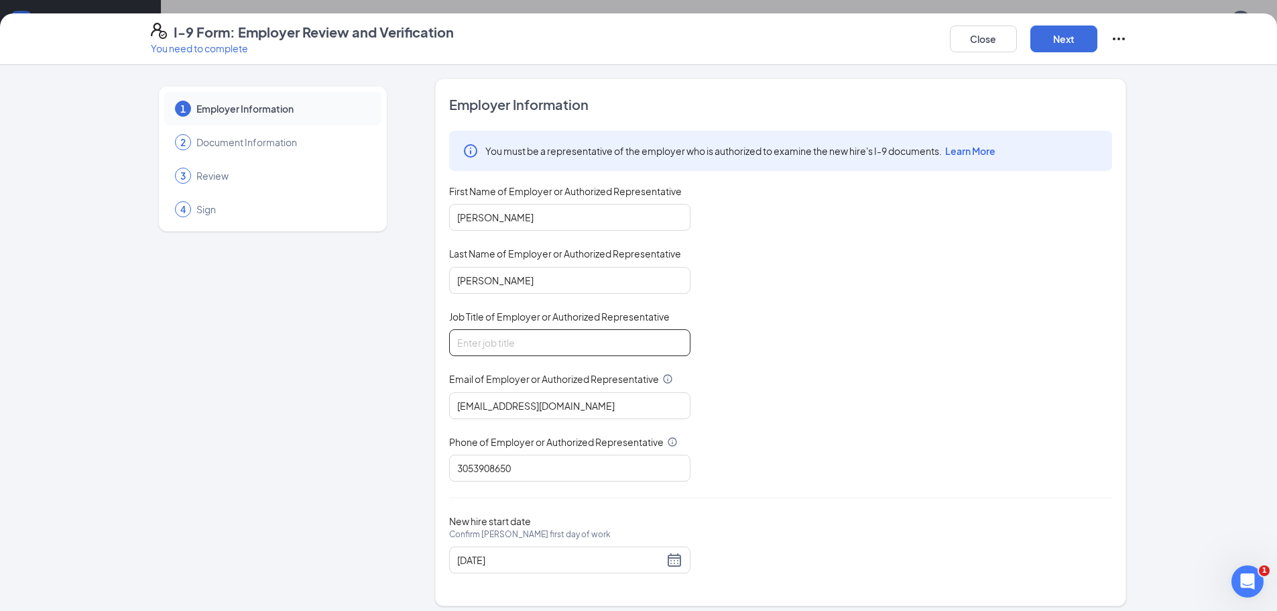
click at [499, 341] on input "Job Title of Employer or Authorized Representative" at bounding box center [569, 342] width 241 height 27
type input "g"
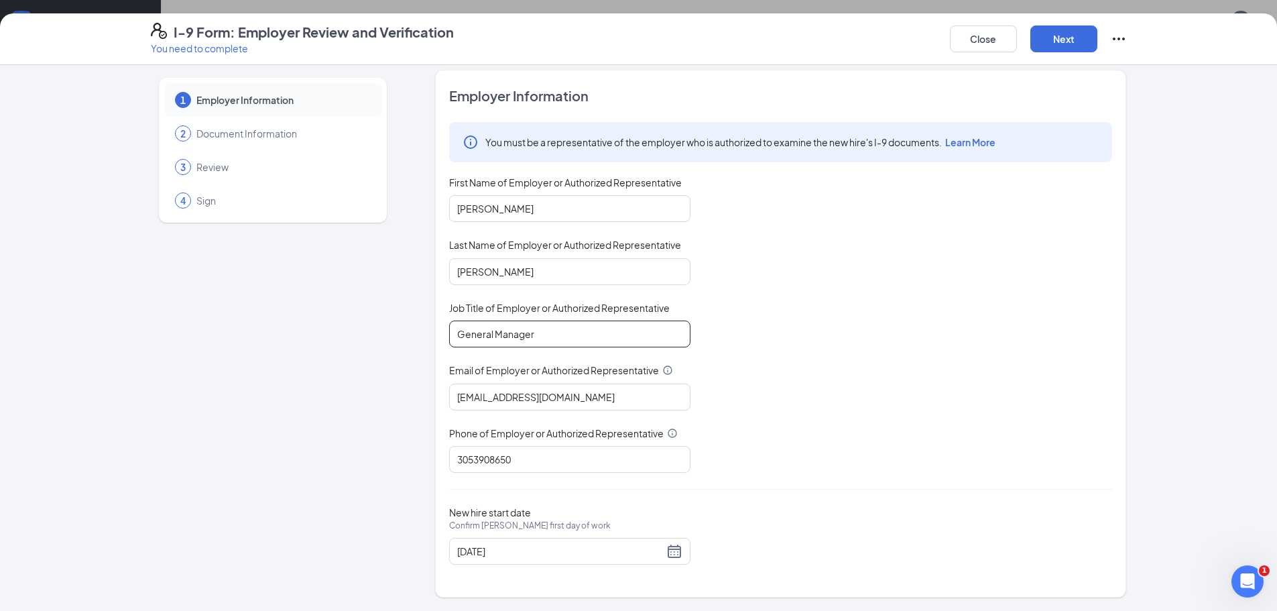
scroll to position [746, 0]
type input "General Manager"
click at [1068, 38] on button "Next" at bounding box center [1063, 38] width 67 height 27
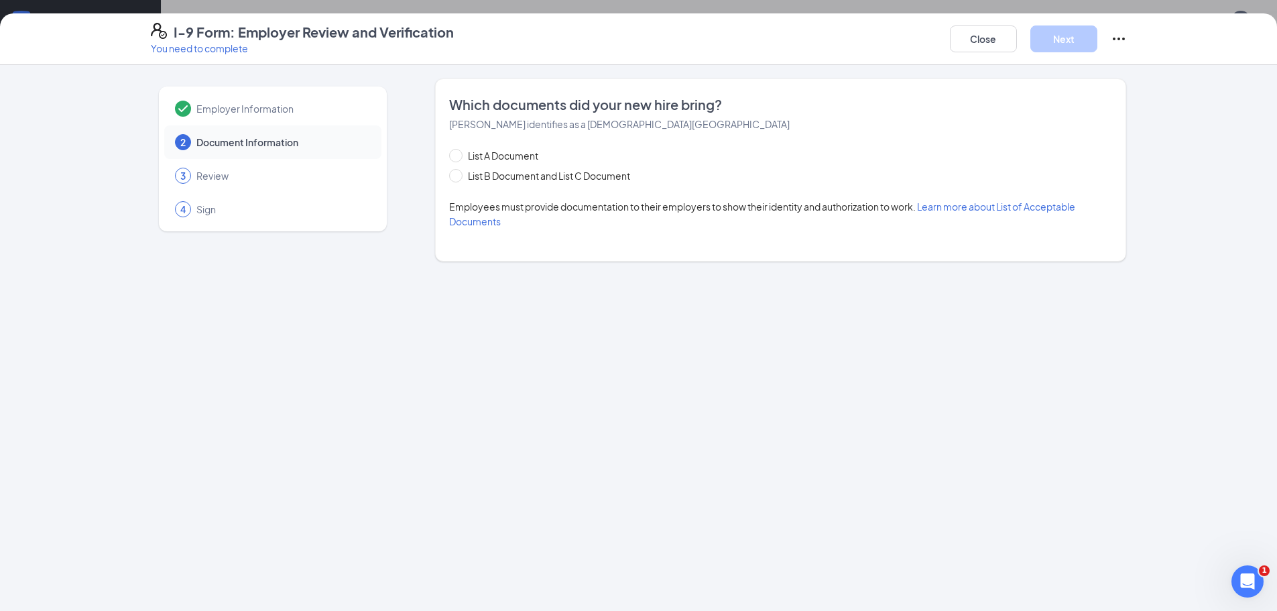
scroll to position [0, 0]
click at [531, 177] on span "List B Document and List C Document" at bounding box center [548, 175] width 173 height 15
click at [458, 177] on input "List B Document and List C Document" at bounding box center [453, 173] width 9 height 9
radio input "true"
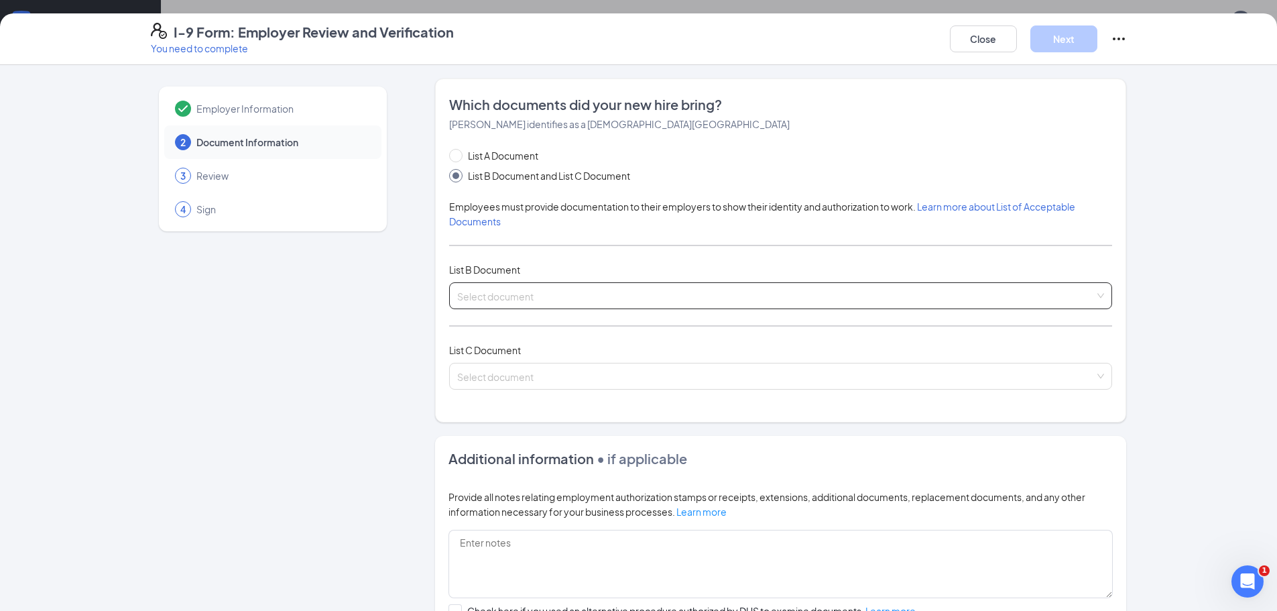
click at [517, 294] on input "search" at bounding box center [775, 293] width 637 height 20
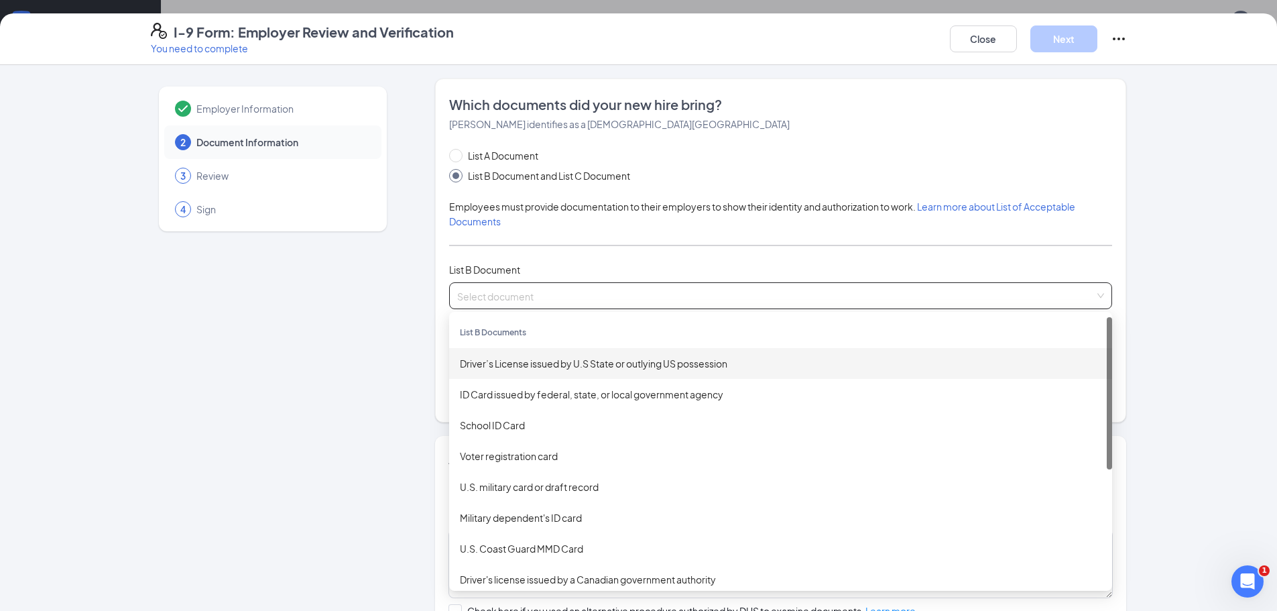
click at [523, 363] on div "Driver’s License issued by U.S State or outlying US possession" at bounding box center [780, 363] width 641 height 15
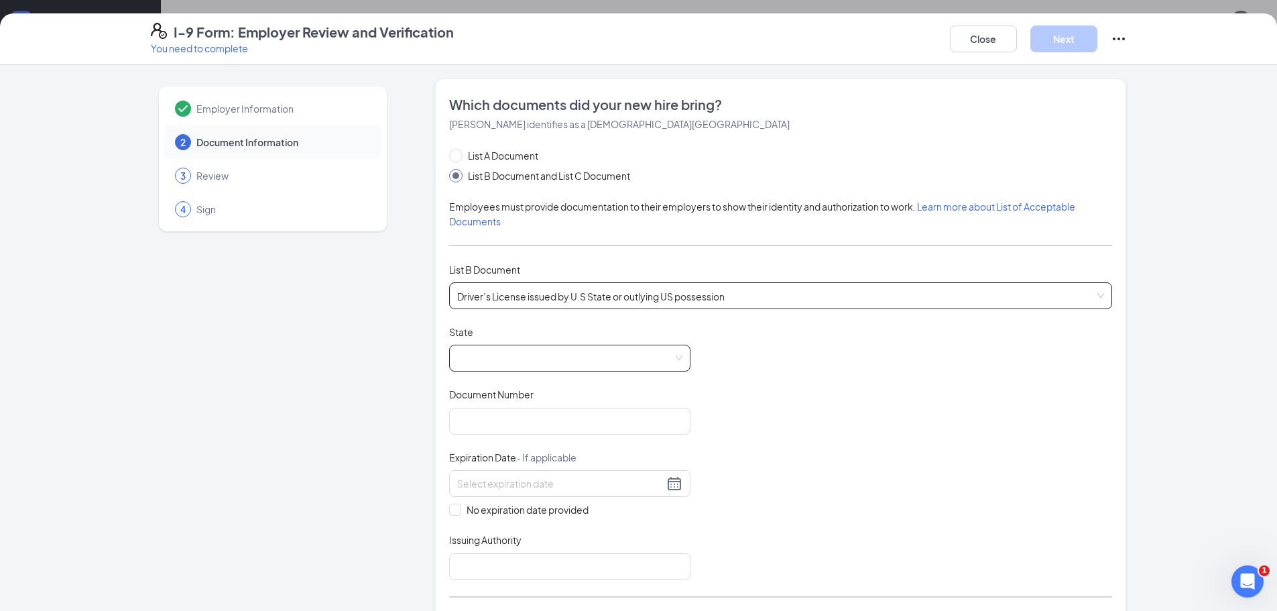
click at [520, 359] on span at bounding box center [569, 357] width 225 height 25
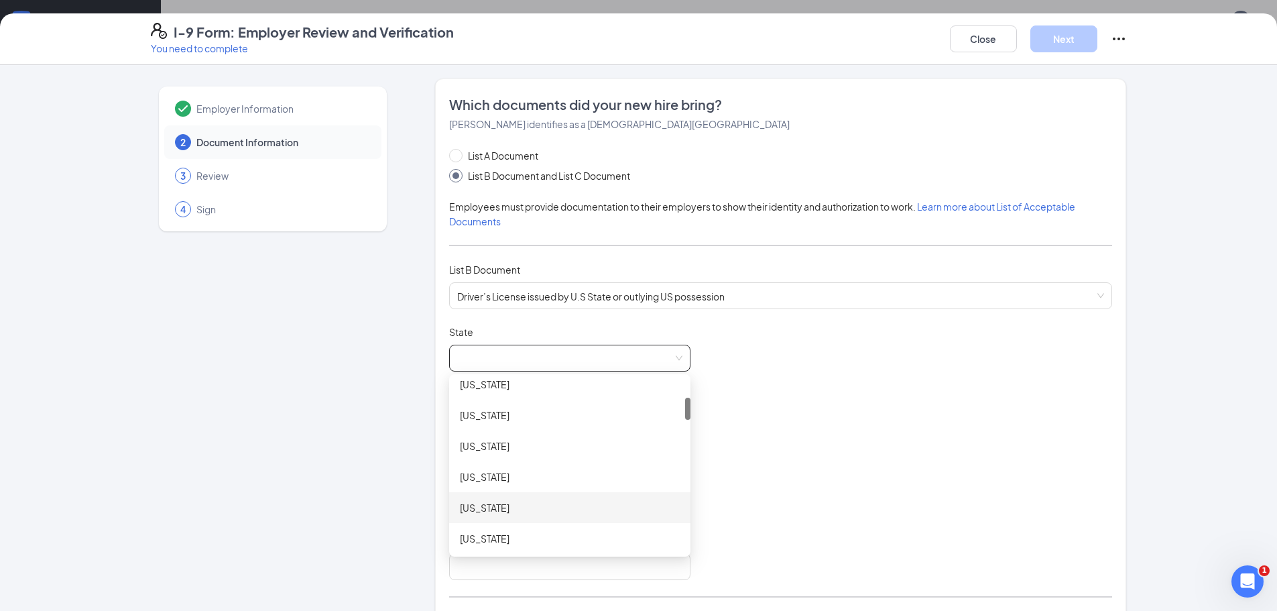
scroll to position [201, 0]
click at [541, 509] on div "[US_STATE]" at bounding box center [570, 502] width 220 height 15
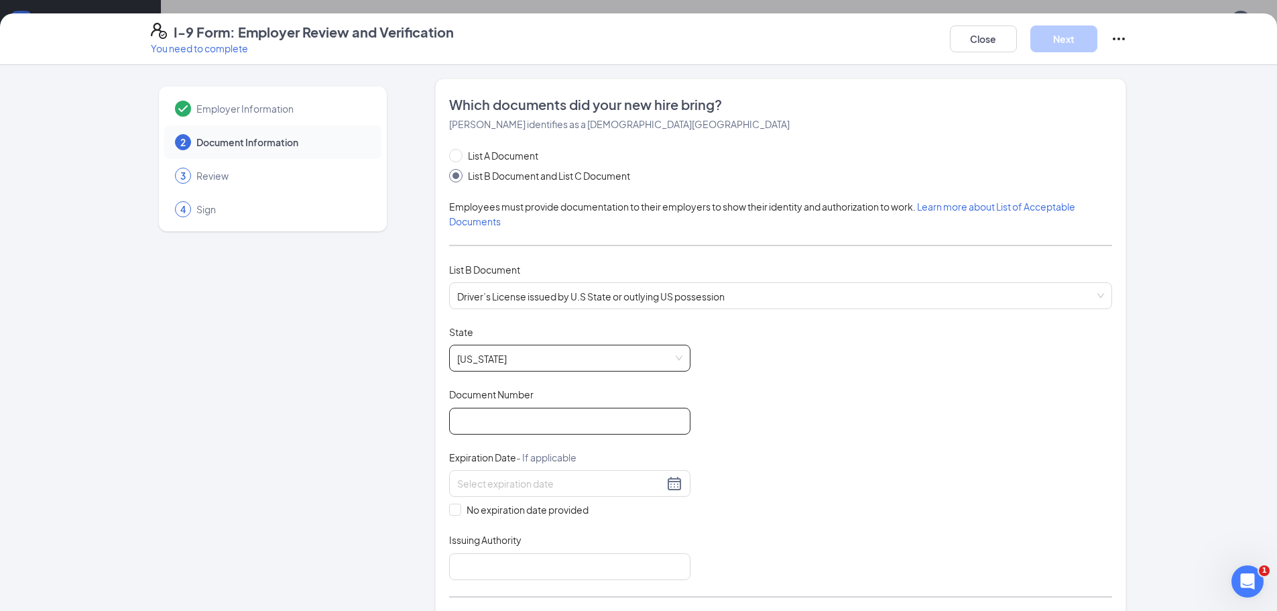
click at [533, 412] on input "Document Number" at bounding box center [569, 421] width 241 height 27
click at [767, 448] on div "Document Title Driver’s License issued by U.S State or outlying US possession S…" at bounding box center [780, 452] width 663 height 255
click at [499, 418] on input "Document Number" at bounding box center [569, 421] width 241 height 27
type input "M624104951340"
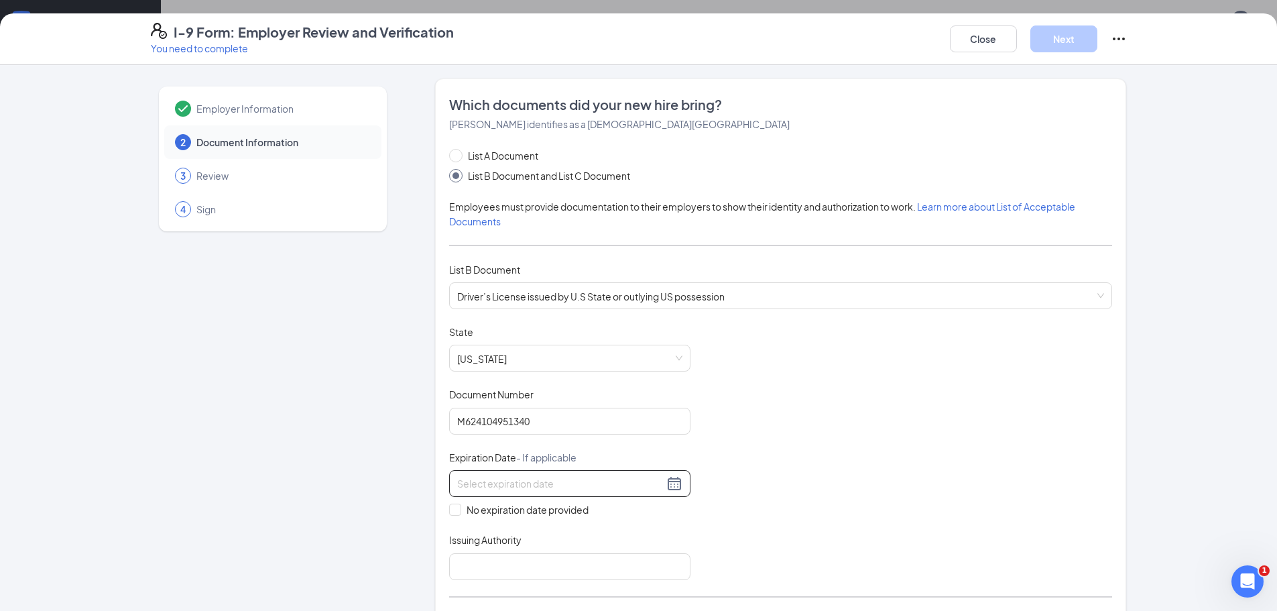
click at [682, 487] on div at bounding box center [569, 483] width 241 height 27
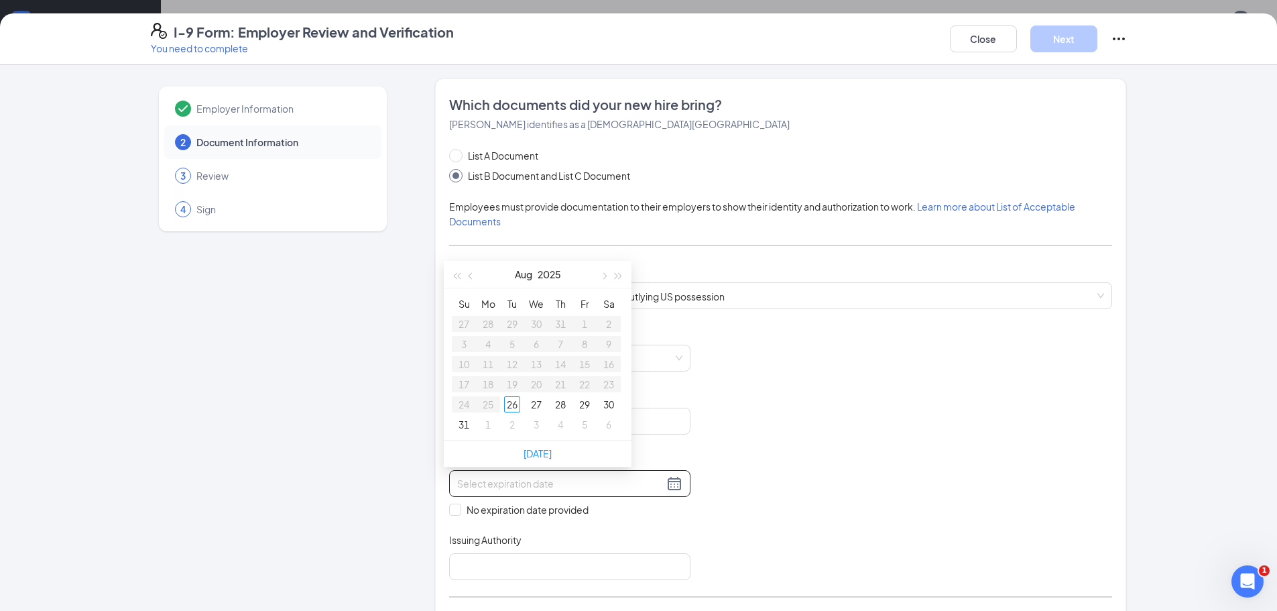
type input "[DATE]"
click at [467, 273] on button "button" at bounding box center [471, 274] width 15 height 27
click at [467, 274] on button "button" at bounding box center [471, 274] width 15 height 27
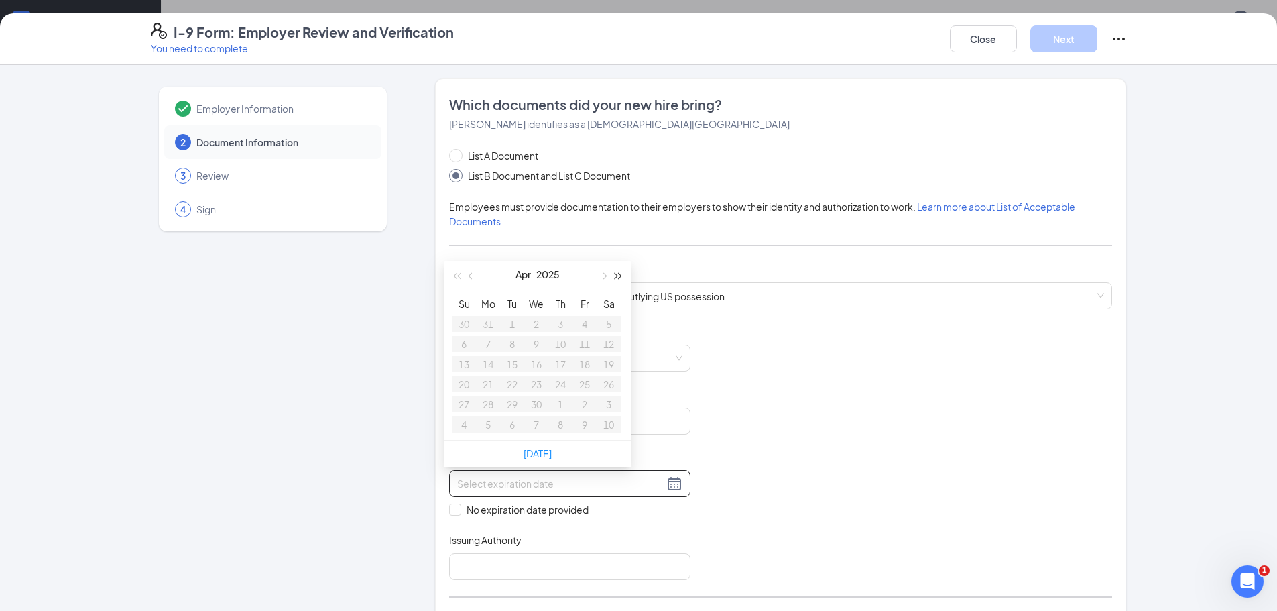
click at [618, 279] on span "button" at bounding box center [618, 276] width 7 height 7
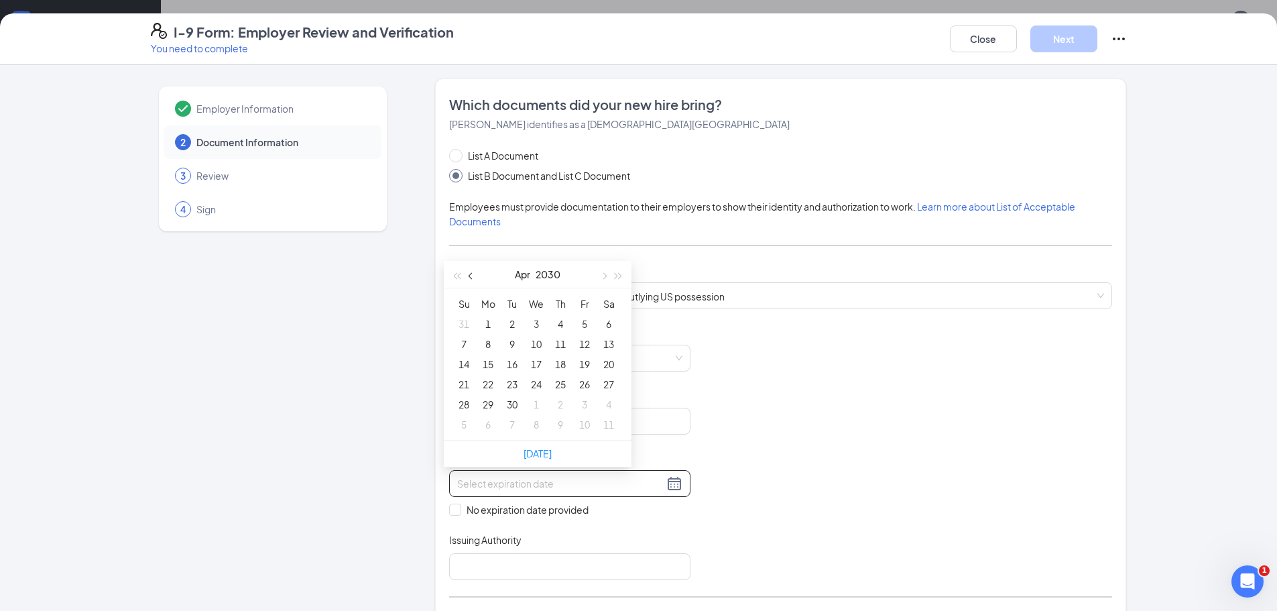
click at [470, 277] on span "button" at bounding box center [472, 276] width 7 height 7
click at [457, 280] on button "button" at bounding box center [456, 274] width 15 height 27
click at [456, 280] on button "button" at bounding box center [456, 274] width 15 height 27
type input "[DATE]"
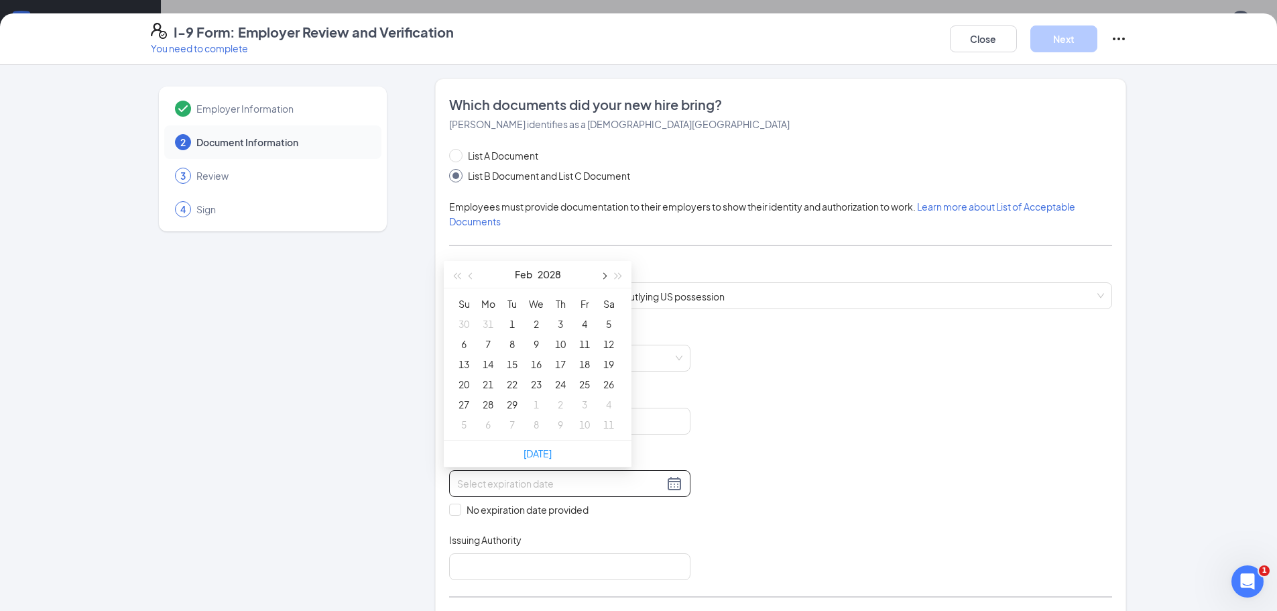
click at [602, 274] on span "button" at bounding box center [603, 276] width 7 height 7
type input "[DATE]"
click at [587, 364] on div "14" at bounding box center [584, 364] width 16 height 16
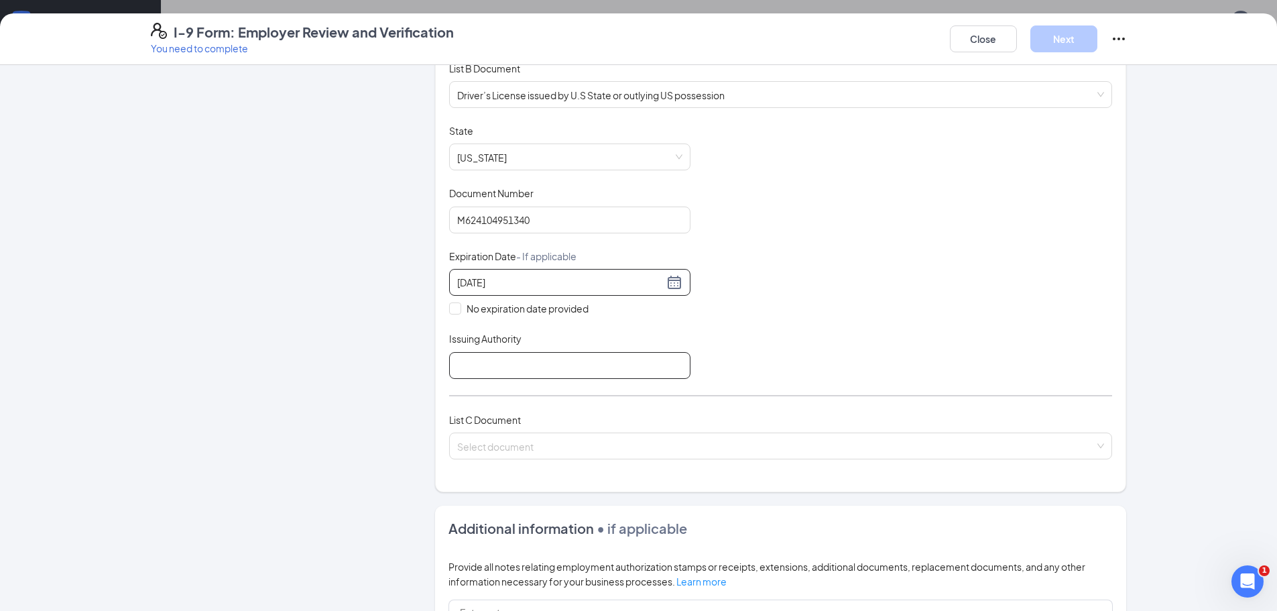
click at [502, 375] on input "Issuing Authority" at bounding box center [569, 365] width 241 height 27
type input "DMV"
click at [495, 452] on input "search" at bounding box center [775, 443] width 637 height 20
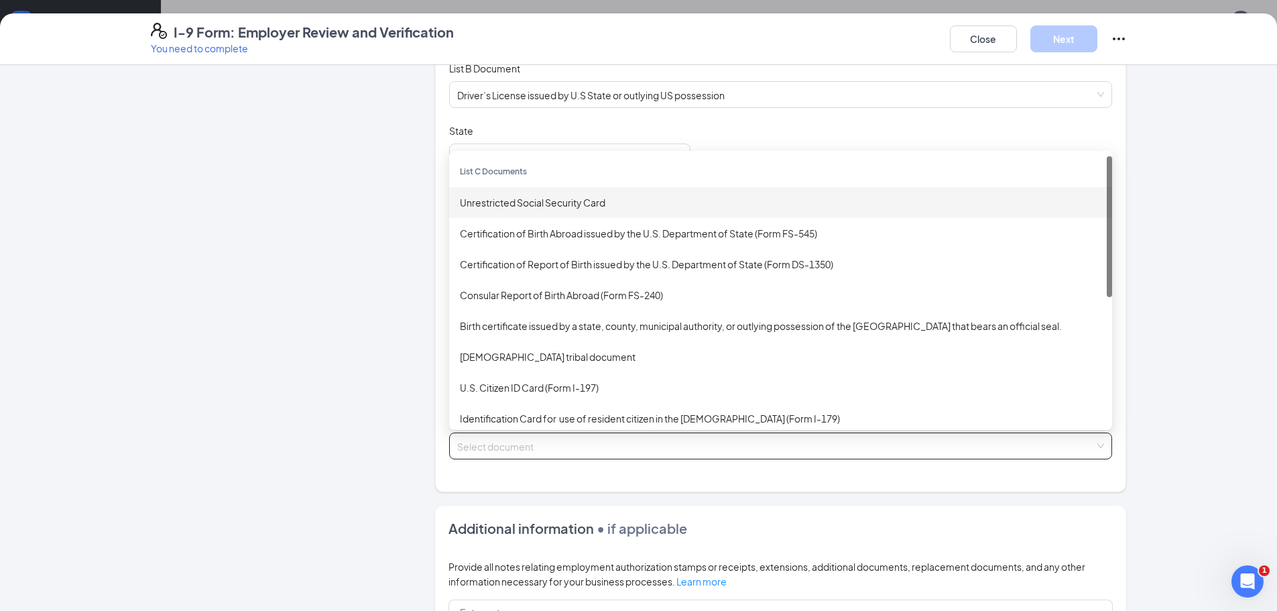
click at [528, 205] on div "Unrestricted Social Security Card" at bounding box center [780, 202] width 641 height 15
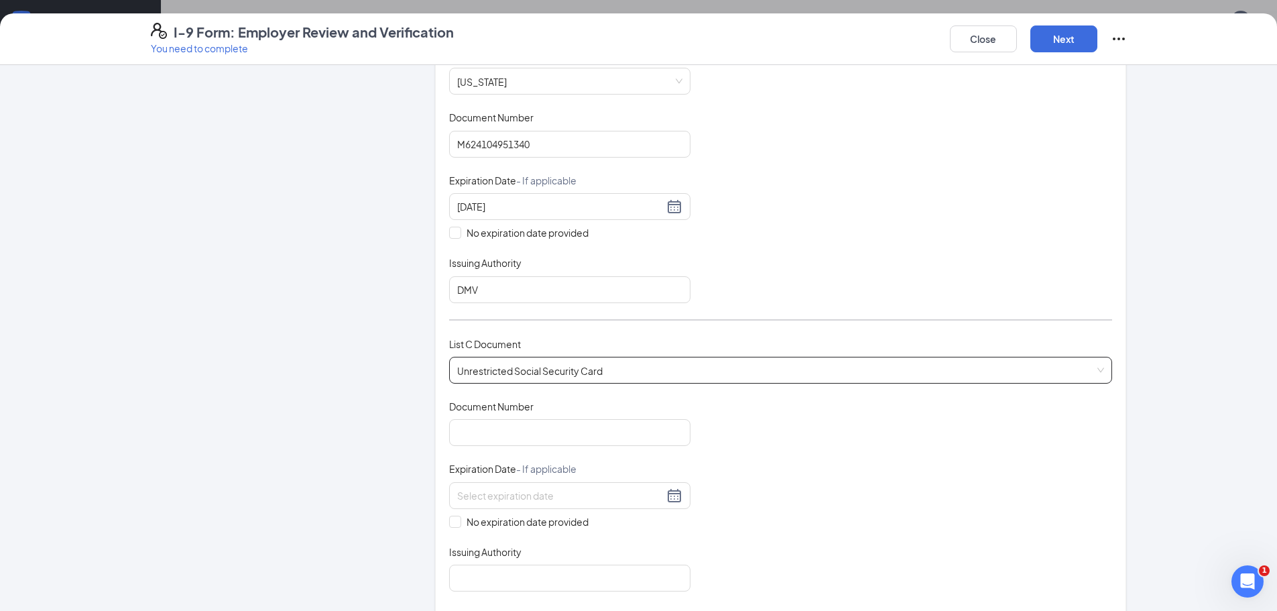
scroll to position [335, 0]
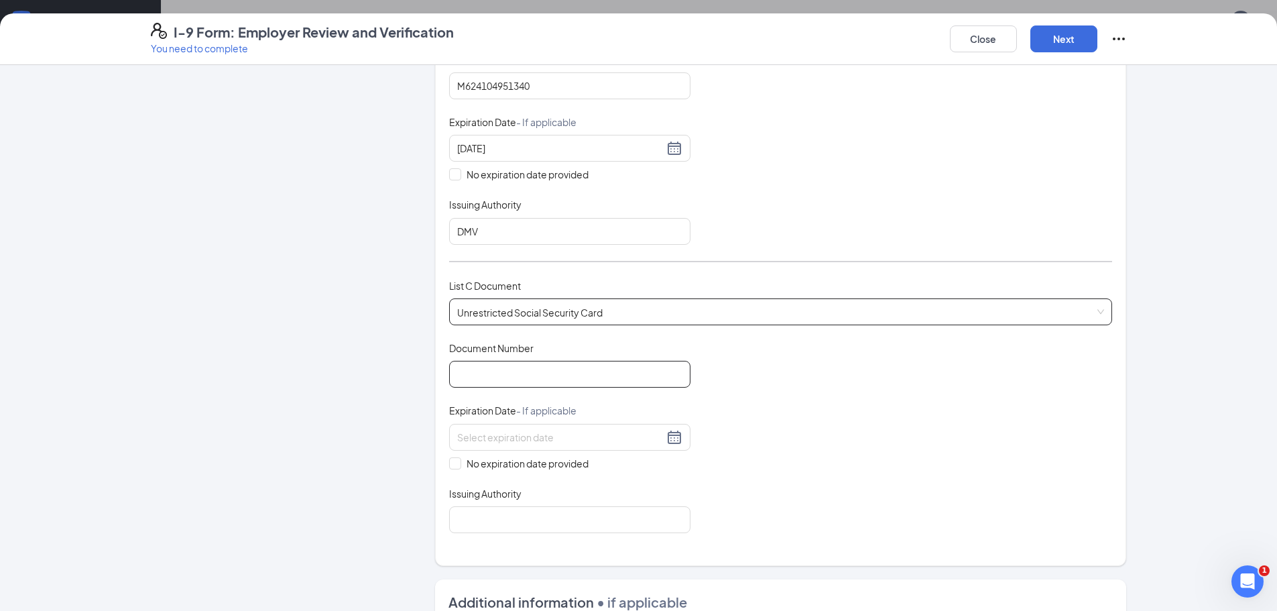
click at [485, 373] on input "Document Number" at bounding box center [569, 374] width 241 height 27
type input "591514810"
click at [449, 466] on input "No expiration date provided" at bounding box center [453, 461] width 9 height 9
checkbox input "true"
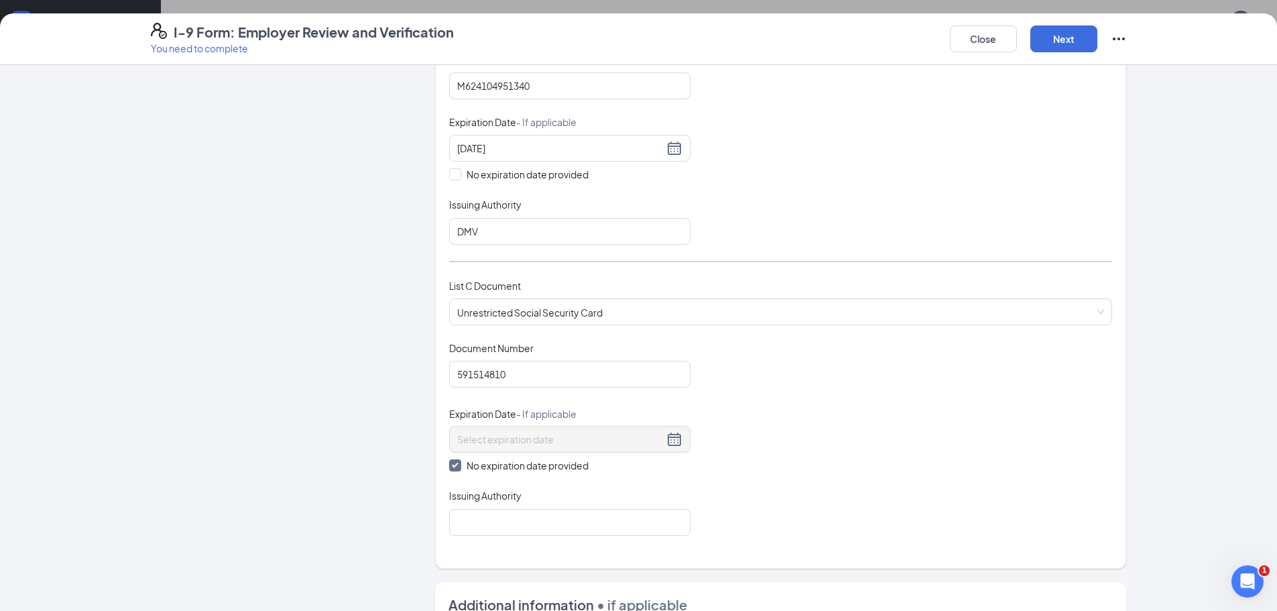
click at [462, 538] on div "Which documents did your new hire bring? [PERSON_NAME] identifies as a [DEMOGRA…" at bounding box center [780, 156] width 663 height 792
click at [473, 509] on input "Issuing Authority" at bounding box center [569, 522] width 241 height 27
type input "SOCIAL SECURITY ADMINISTRATION"
click at [932, 475] on div "Document Title Unrestricted Social Security Card Document Number 591514810 Expi…" at bounding box center [780, 438] width 663 height 194
click at [609, 527] on input "SOCIAL SECURITY ADMINISTRATION" at bounding box center [569, 522] width 241 height 27
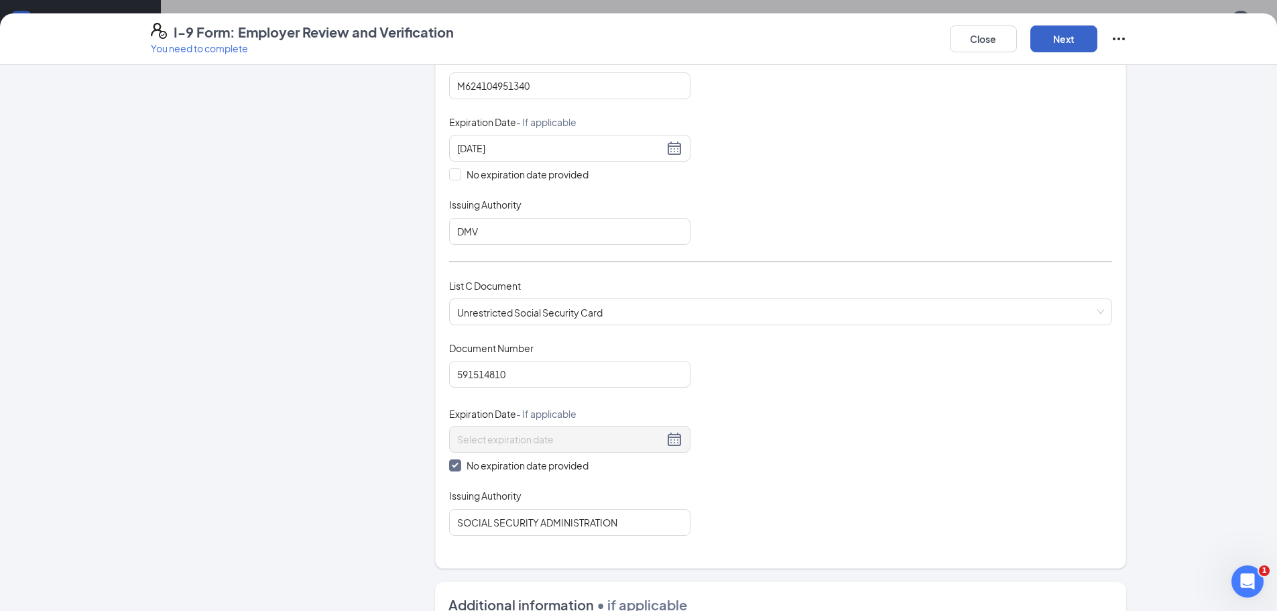
click at [1072, 49] on button "Next" at bounding box center [1063, 38] width 67 height 27
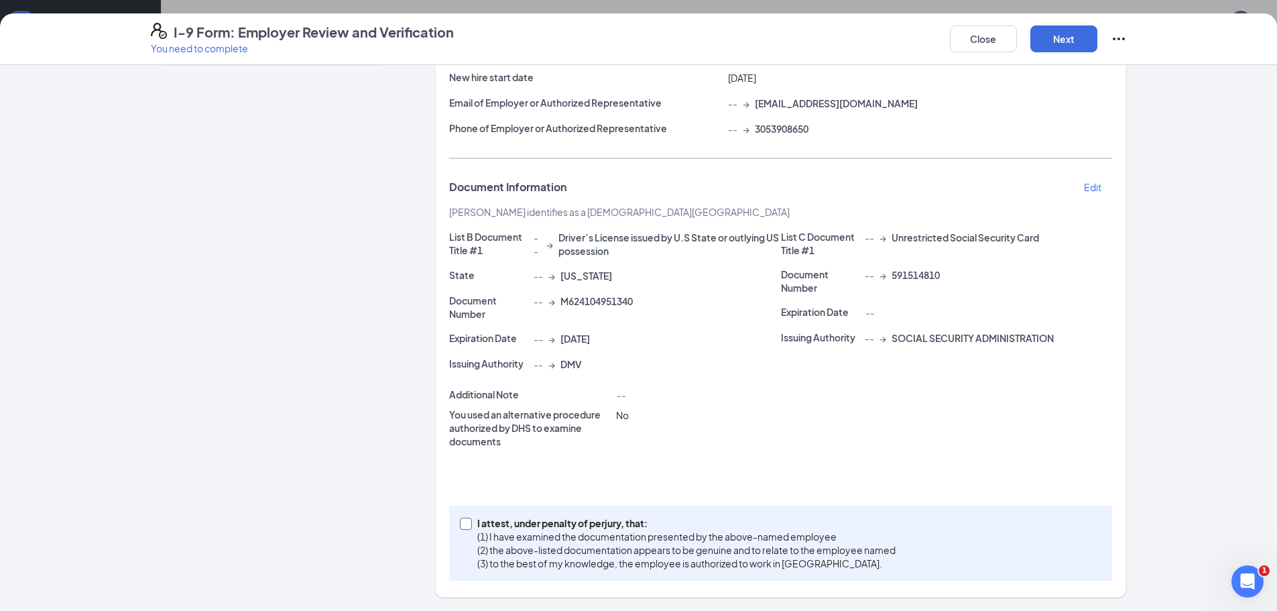
click at [460, 528] on span at bounding box center [466, 523] width 12 height 12
click at [460, 527] on input "I attest, under penalty of [PERSON_NAME], that: (1) I have examined the documen…" at bounding box center [464, 521] width 9 height 9
checkbox input "true"
click at [1056, 48] on button "Next" at bounding box center [1063, 38] width 67 height 27
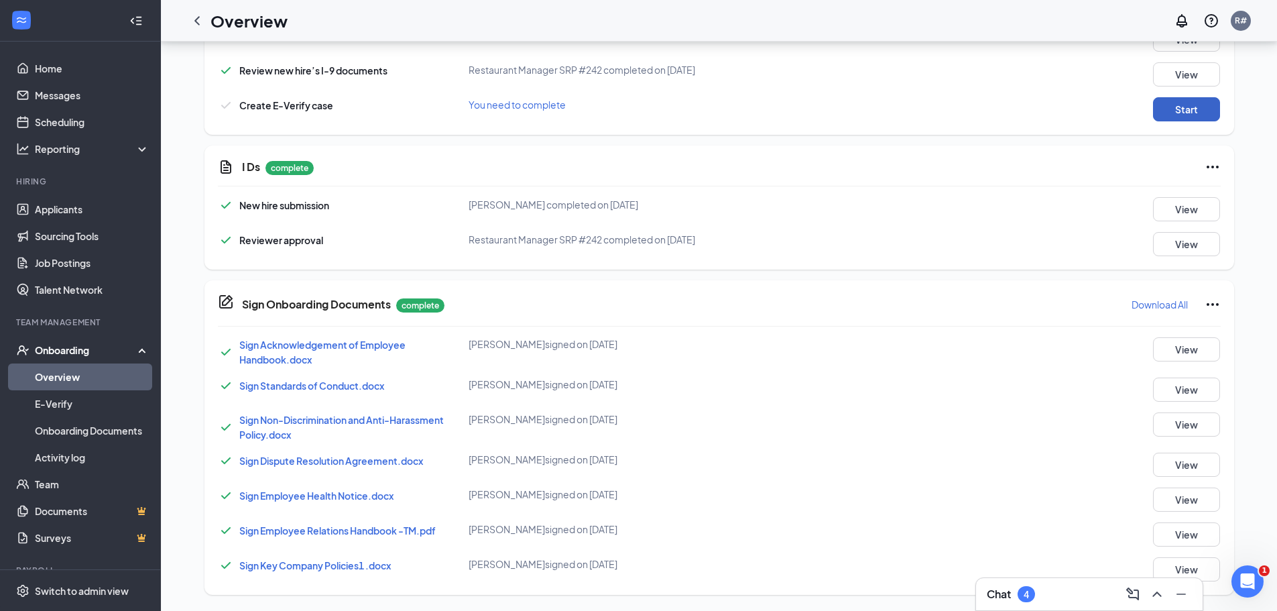
click at [1180, 113] on button "Start" at bounding box center [1186, 109] width 67 height 24
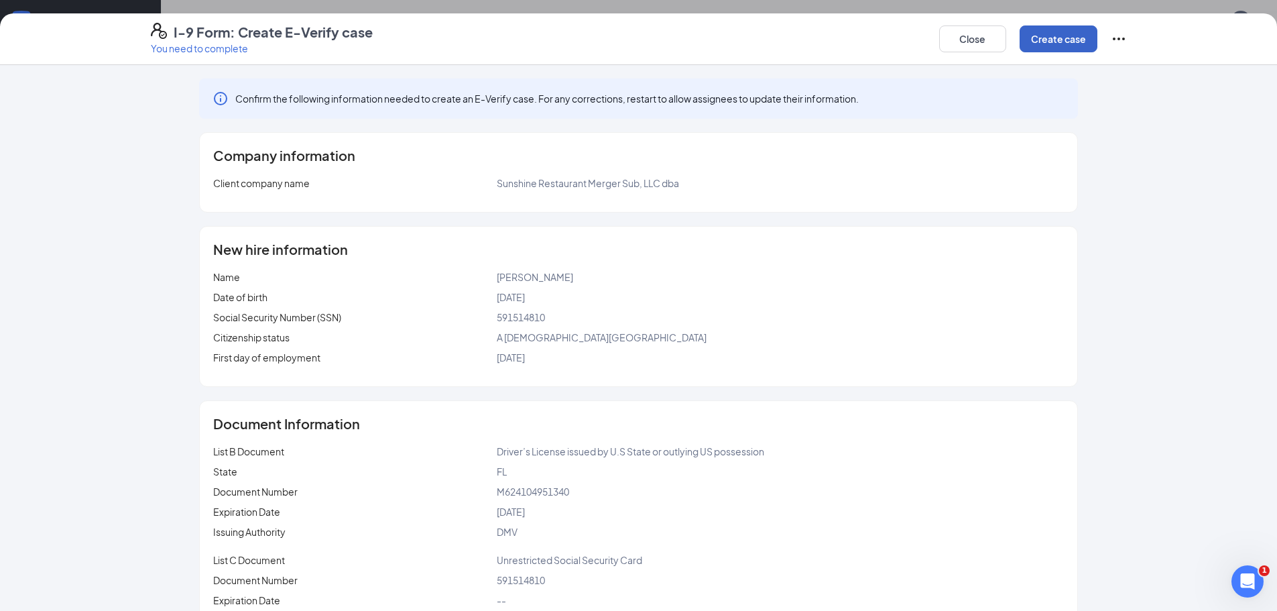
click at [1052, 36] on button "Create case" at bounding box center [1059, 38] width 78 height 27
